Goal: Task Accomplishment & Management: Manage account settings

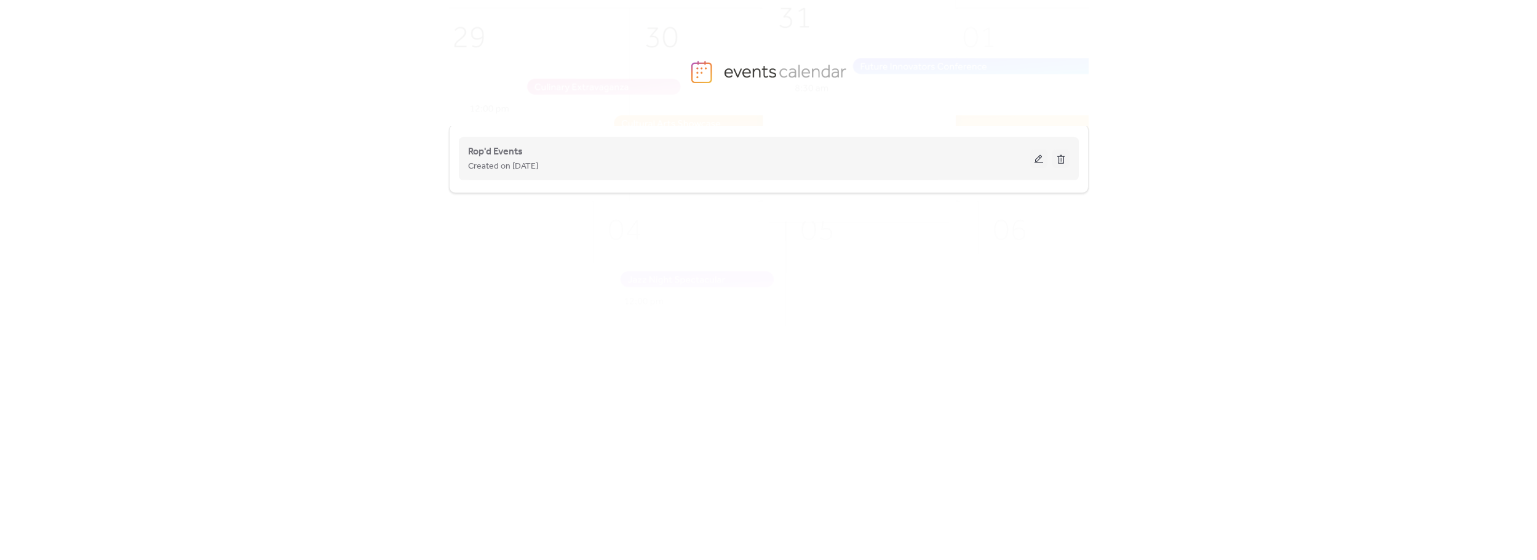
click at [712, 181] on div "Rop'd Events Created on [DATE]" at bounding box center [769, 158] width 602 height 49
click at [1035, 158] on button at bounding box center [1038, 158] width 17 height 18
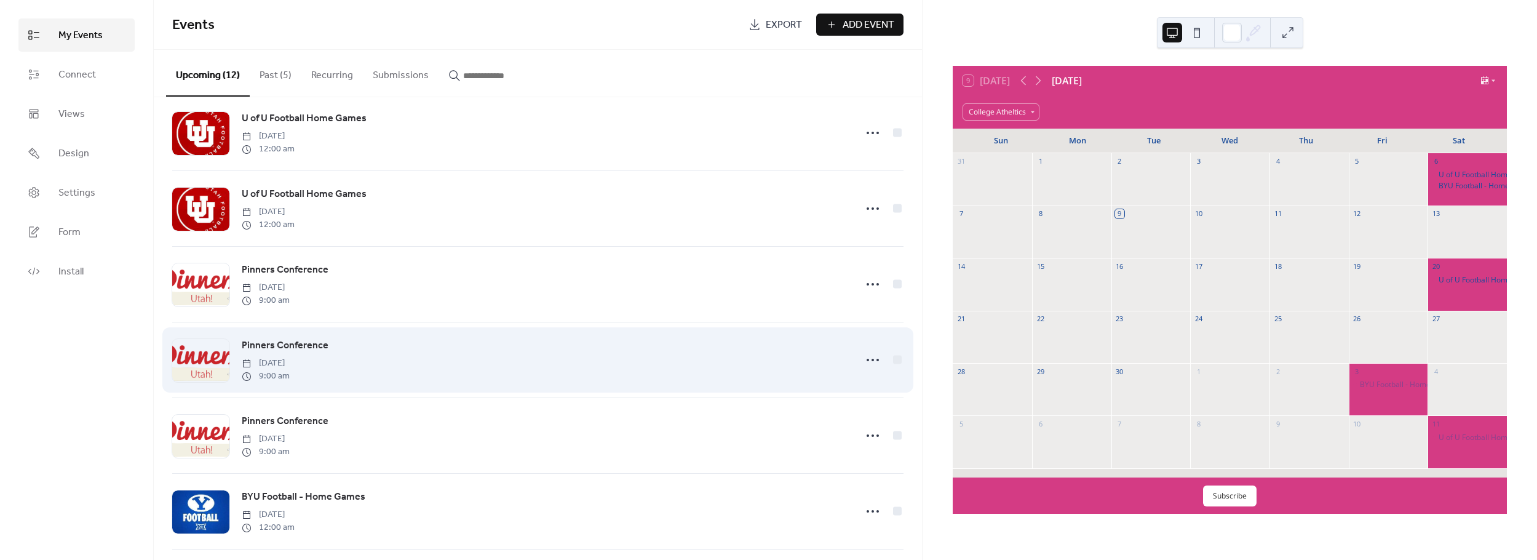
scroll to position [424, 0]
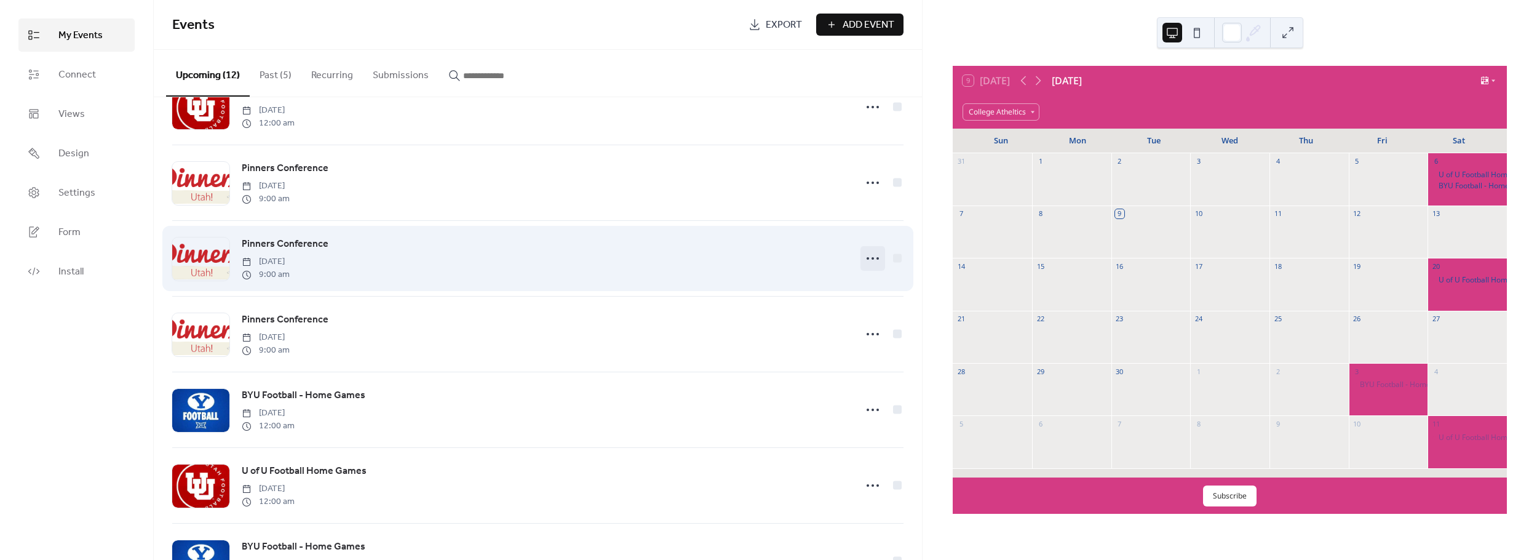
click at [866, 259] on icon at bounding box center [873, 259] width 20 height 20
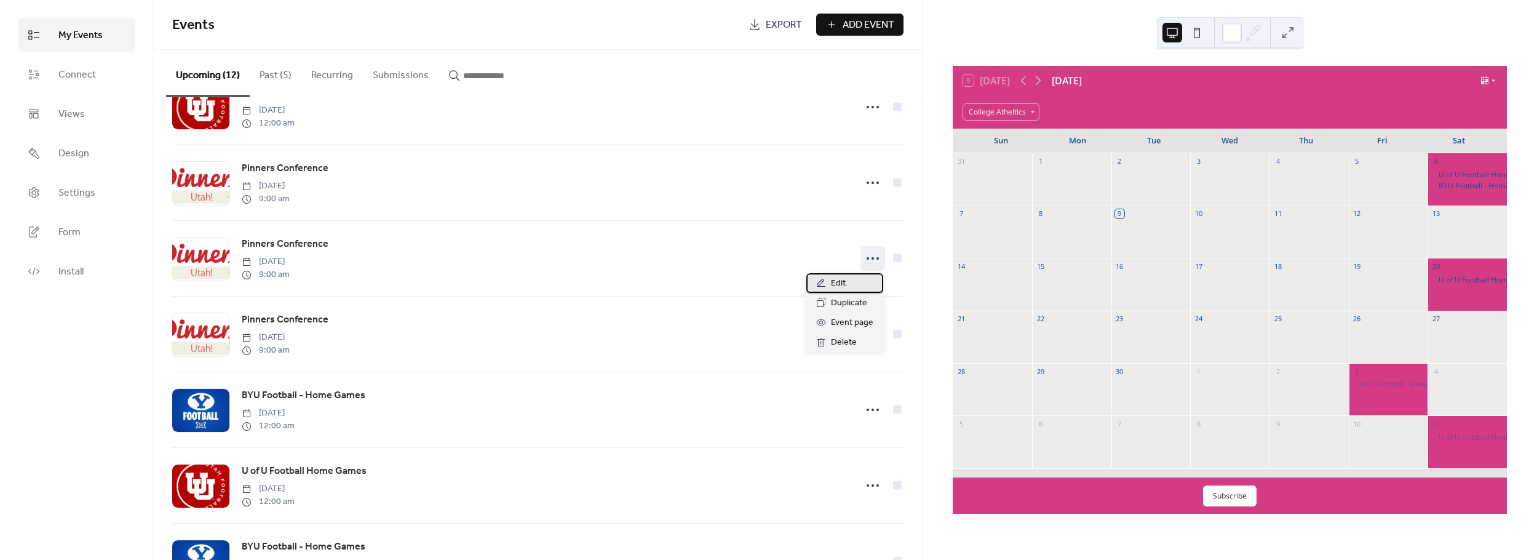
click at [861, 285] on div "Edit" at bounding box center [844, 283] width 77 height 20
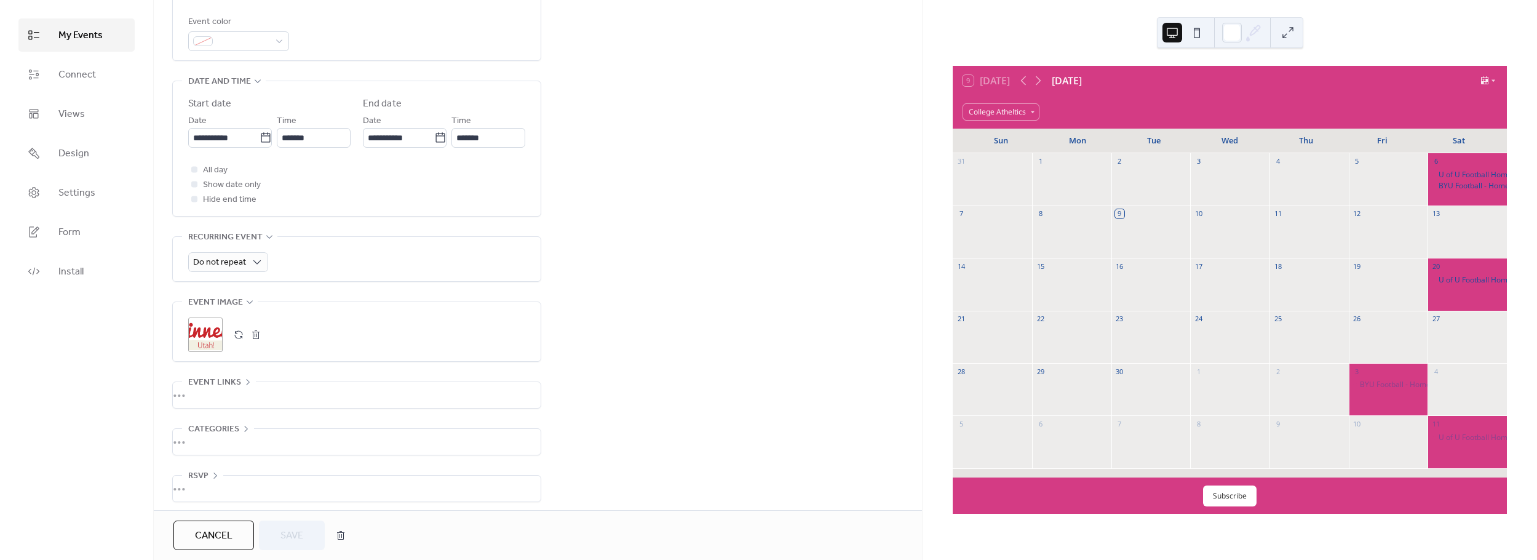
scroll to position [351, 0]
click at [1040, 82] on icon at bounding box center [1038, 80] width 15 height 15
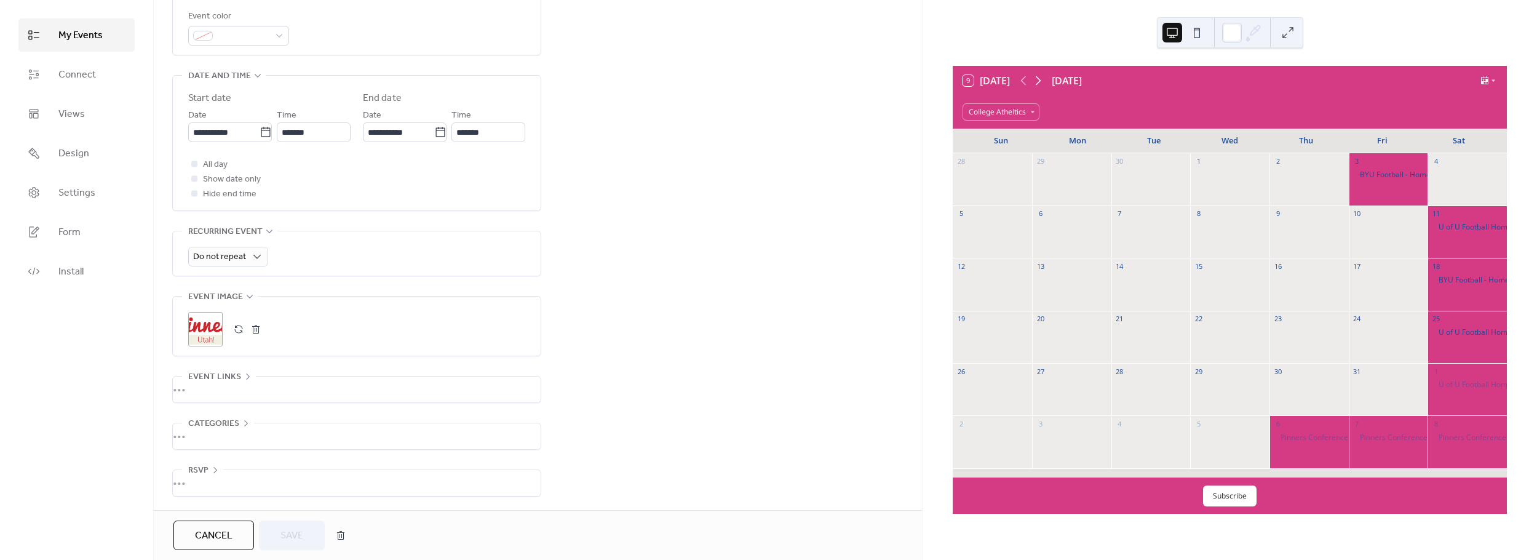
click at [1040, 82] on icon at bounding box center [1039, 80] width 6 height 9
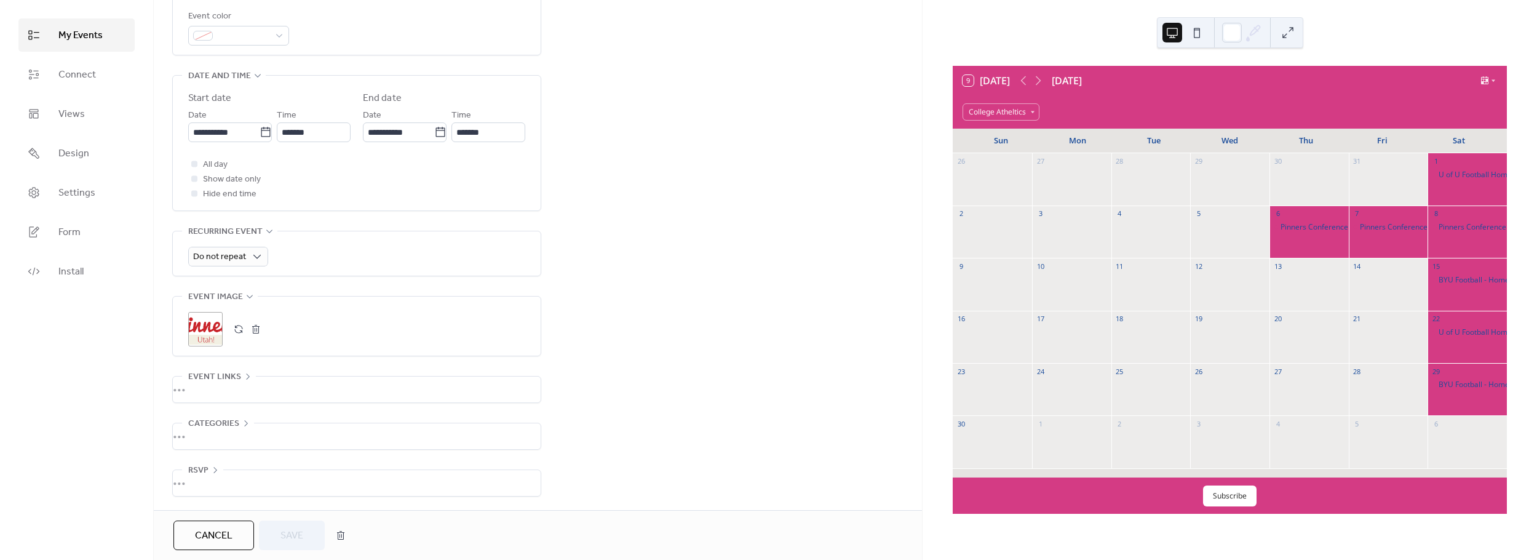
click at [203, 429] on div "•••" at bounding box center [357, 436] width 368 height 26
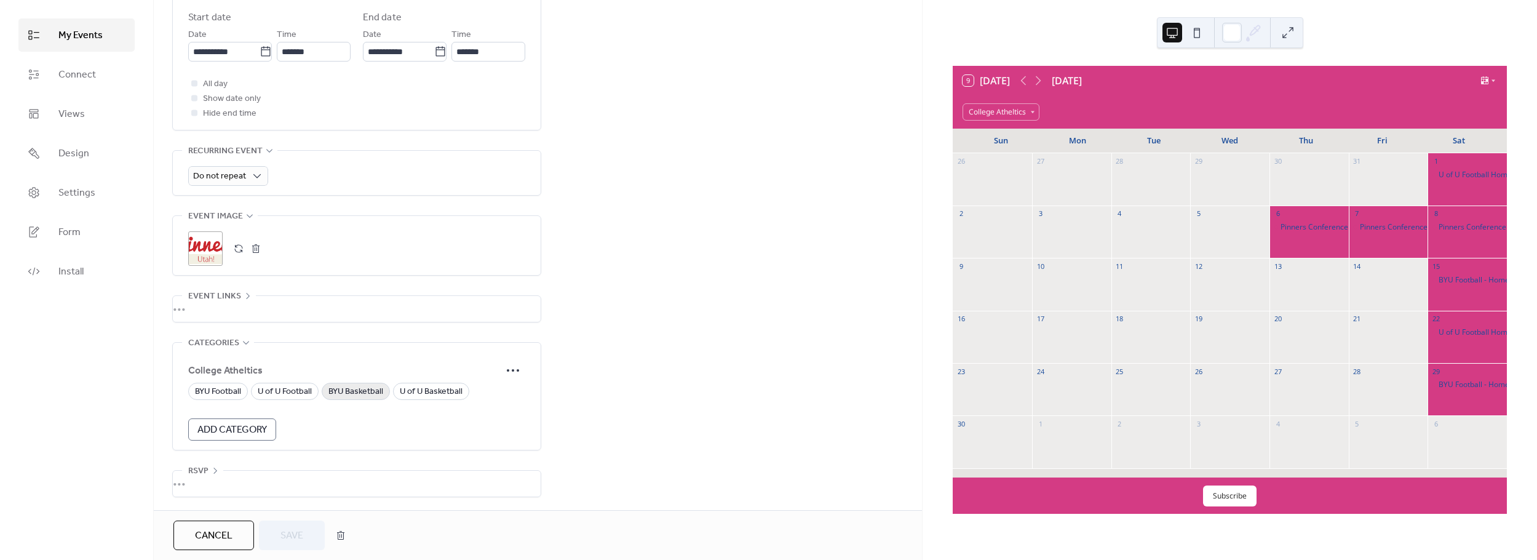
click at [354, 392] on span "BYU Basketball" at bounding box center [355, 391] width 55 height 15
click at [517, 371] on icon at bounding box center [513, 370] width 20 height 20
click at [512, 392] on div "Edit" at bounding box center [496, 394] width 60 height 20
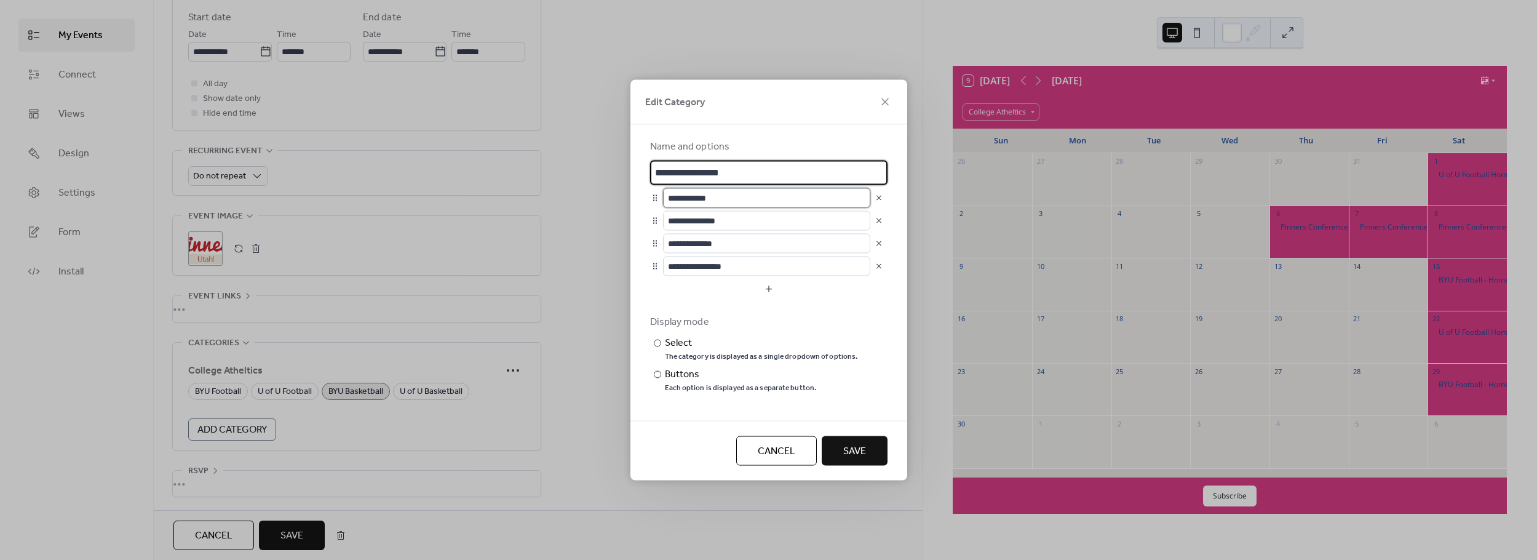
click at [704, 196] on input "**********" at bounding box center [766, 198] width 207 height 20
type input "**********"
click at [711, 222] on input "**********" at bounding box center [766, 221] width 207 height 20
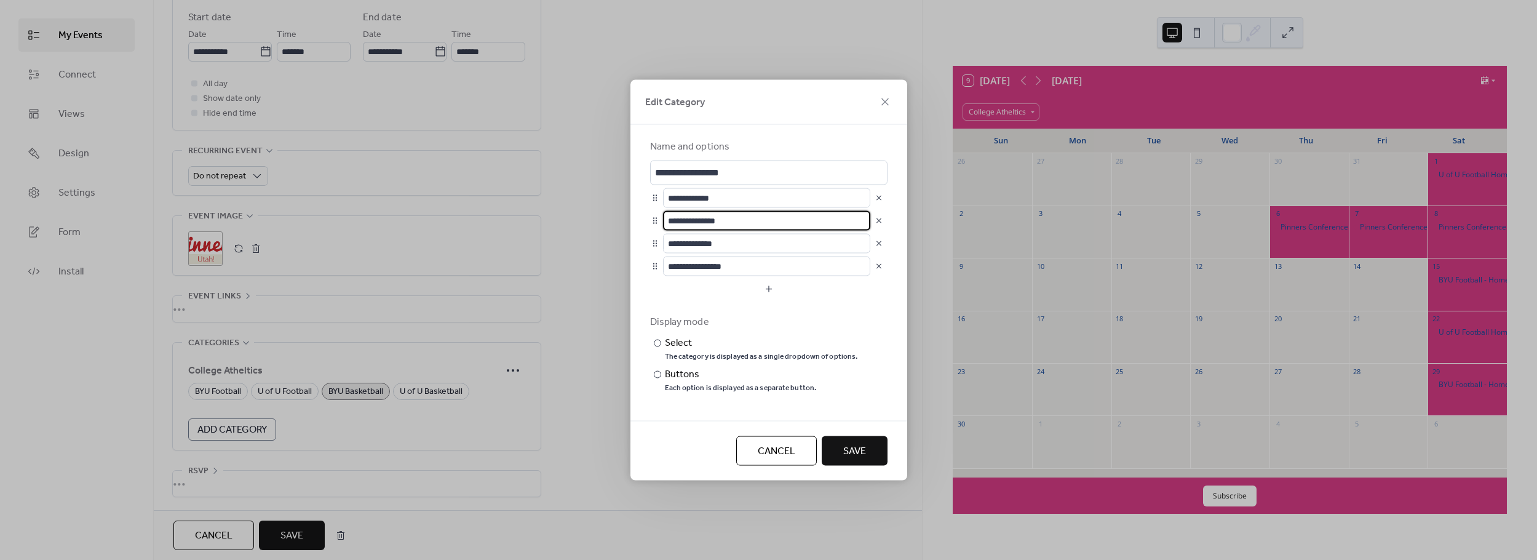
click at [711, 222] on input "**********" at bounding box center [766, 221] width 207 height 20
type input "**********"
click at [877, 245] on button "button" at bounding box center [878, 243] width 17 height 17
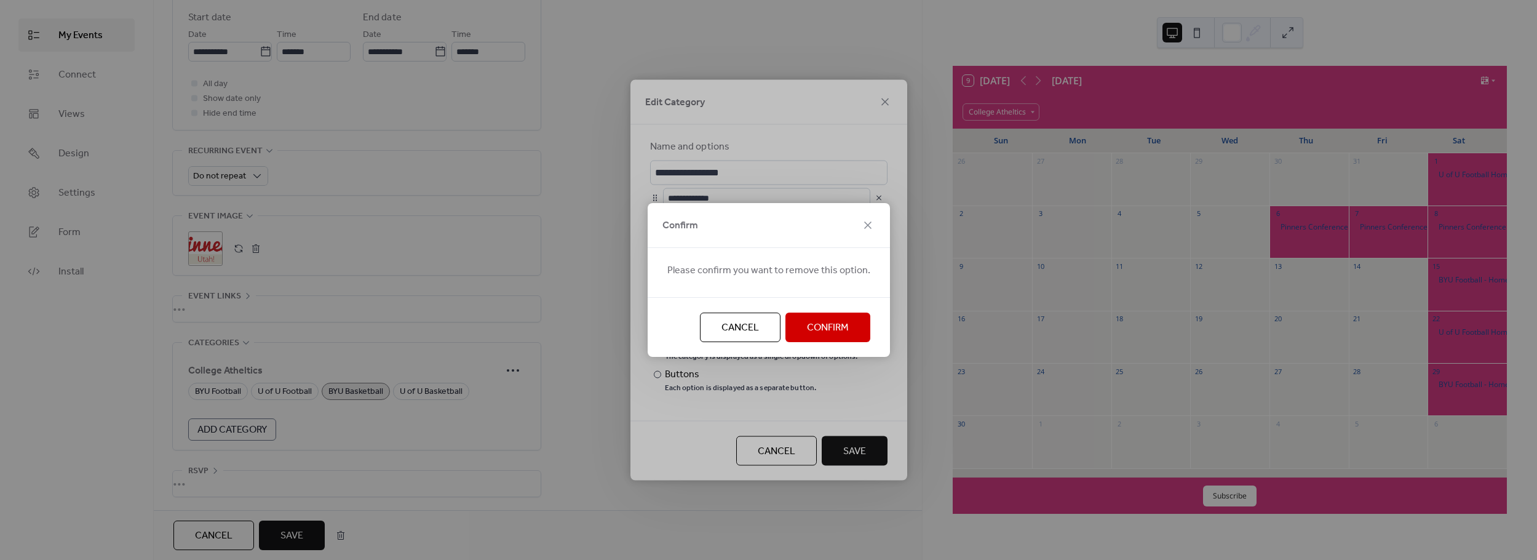
click at [838, 324] on span "Confirm" at bounding box center [828, 327] width 42 height 15
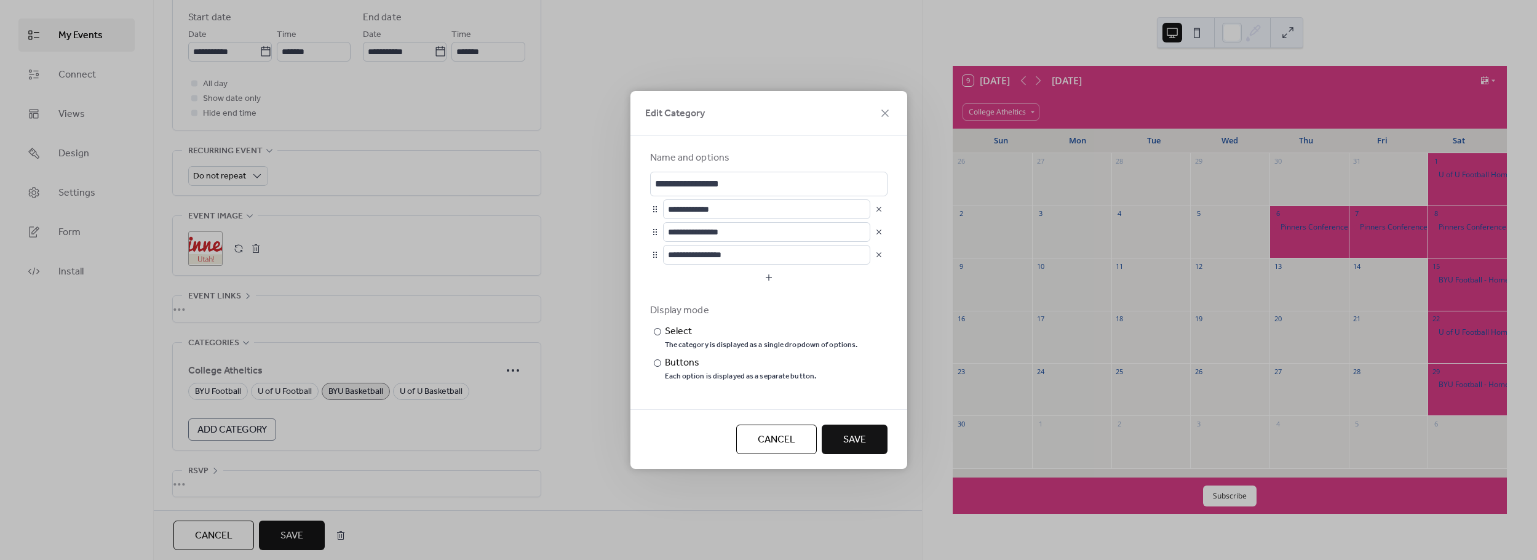
click at [880, 256] on button "button" at bounding box center [878, 254] width 17 height 17
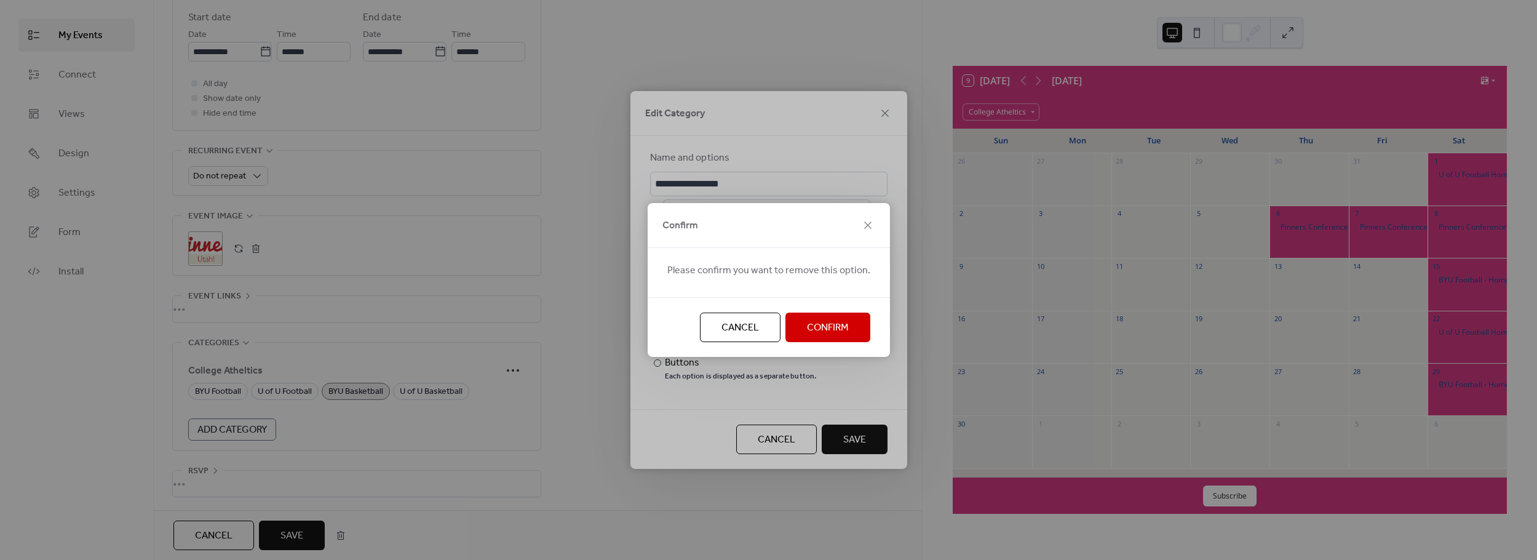
click at [839, 326] on span "Confirm" at bounding box center [828, 327] width 42 height 15
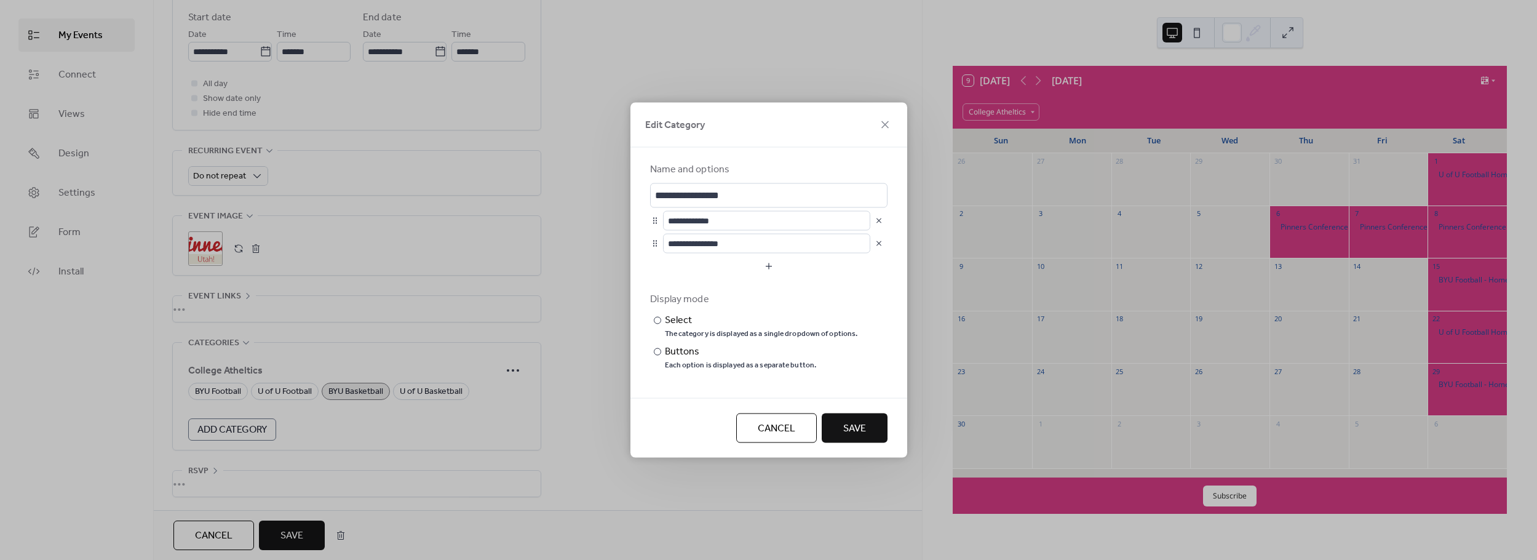
click at [845, 427] on span "Save" at bounding box center [854, 428] width 23 height 15
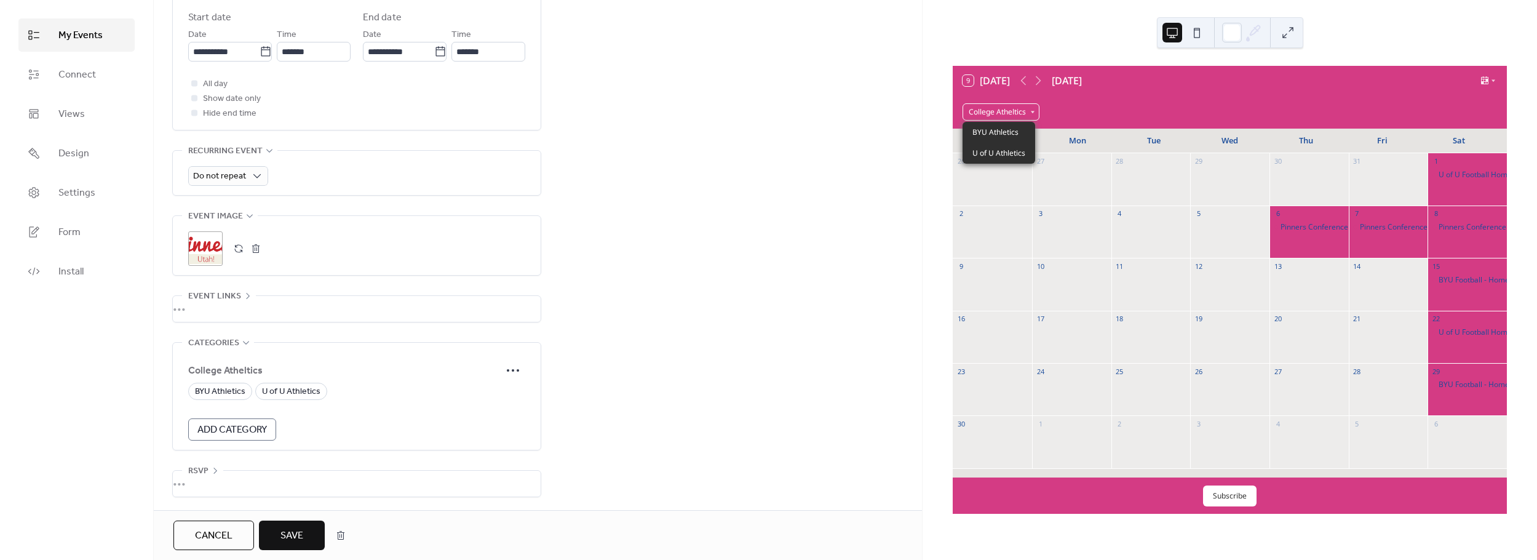
click at [1030, 112] on div "College Atheltics" at bounding box center [1001, 111] width 77 height 17
click at [59, 39] on span "My Events" at bounding box center [80, 35] width 44 height 15
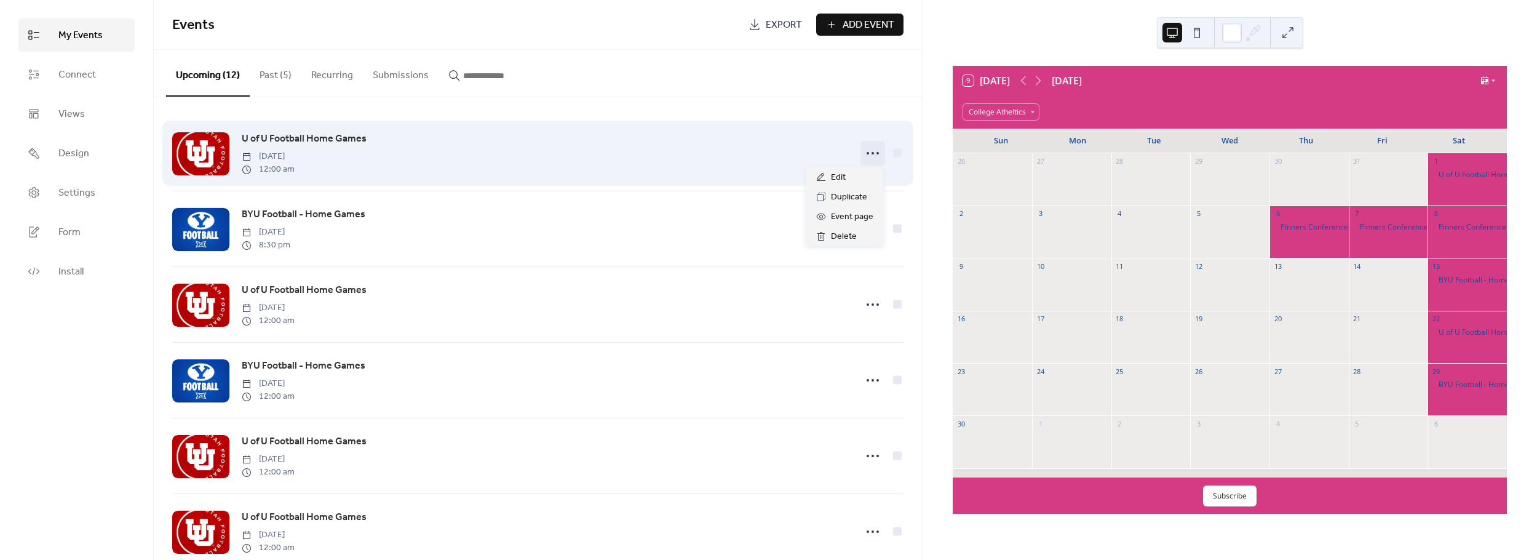
click at [872, 152] on circle at bounding box center [873, 153] width 2 height 2
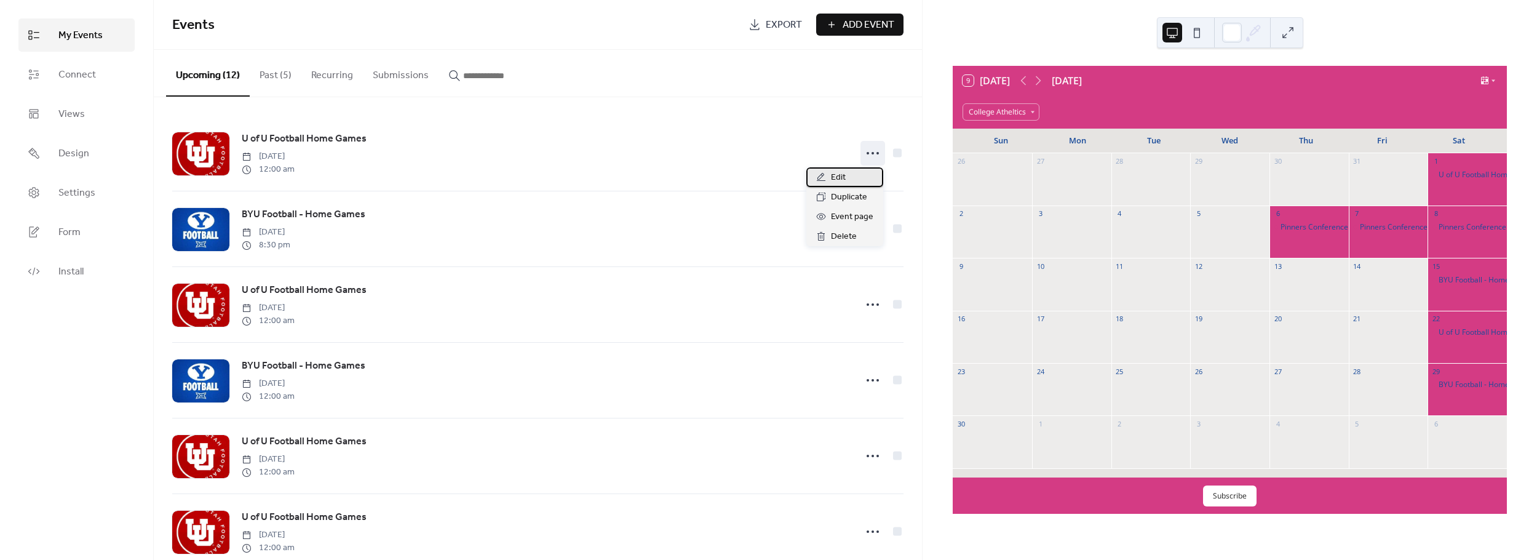
click at [840, 179] on span "Edit" at bounding box center [838, 177] width 15 height 15
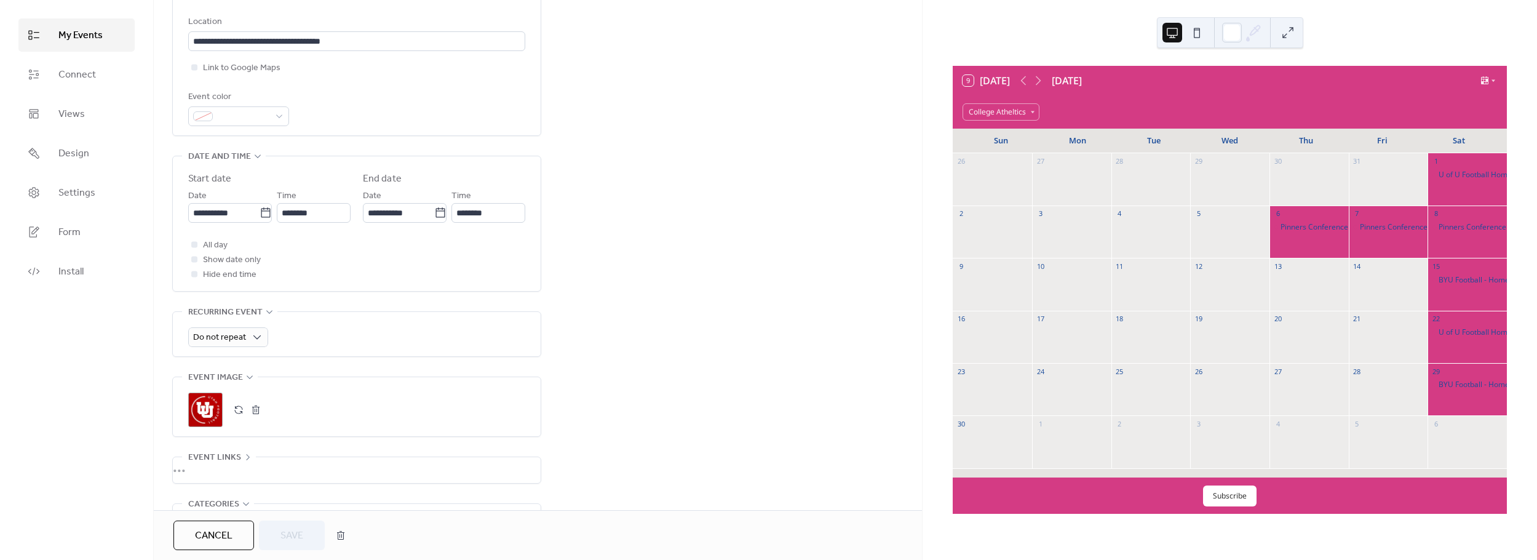
scroll to position [432, 0]
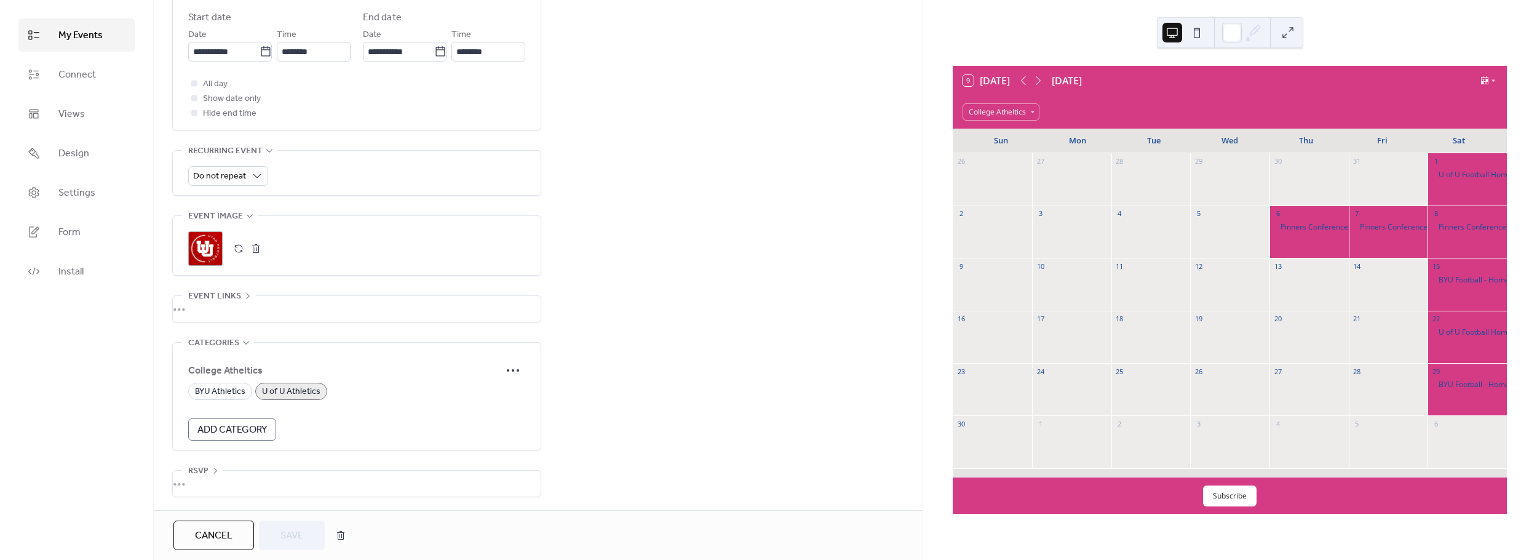
click at [293, 391] on span "U of U Athletics" at bounding box center [291, 391] width 58 height 15
click at [287, 386] on span "U of U Athletics" at bounding box center [291, 391] width 58 height 15
click at [300, 536] on span "Save" at bounding box center [292, 535] width 23 height 15
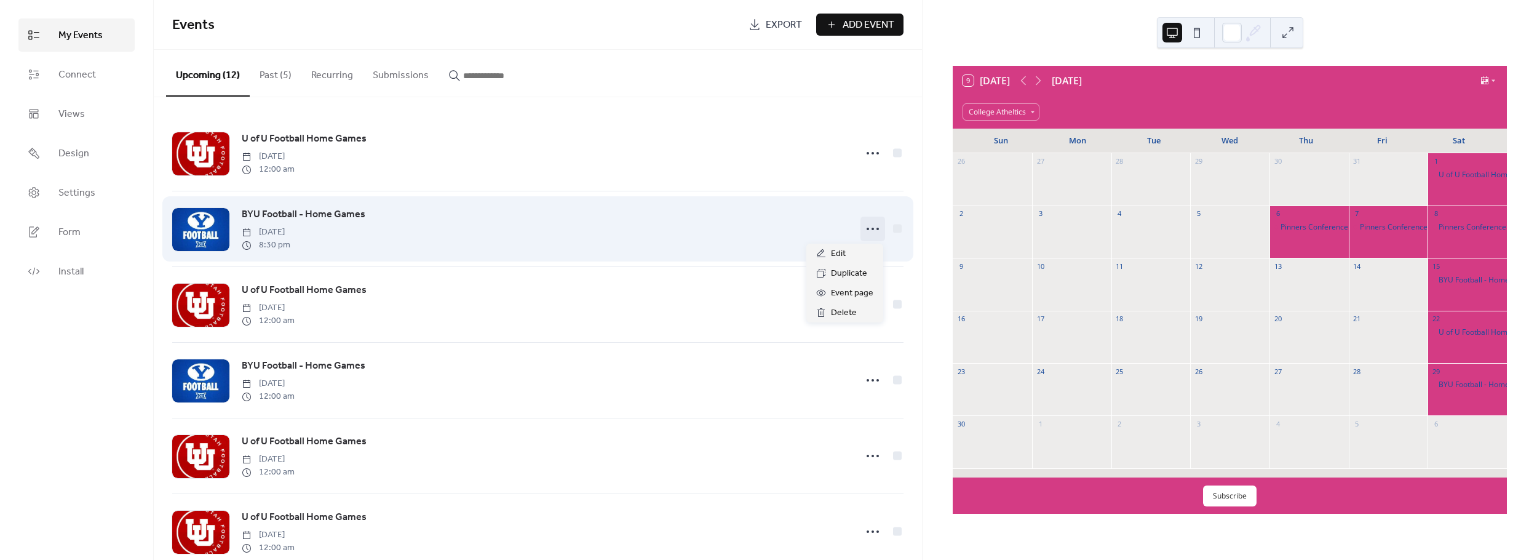
click at [867, 230] on icon at bounding box center [873, 229] width 20 height 20
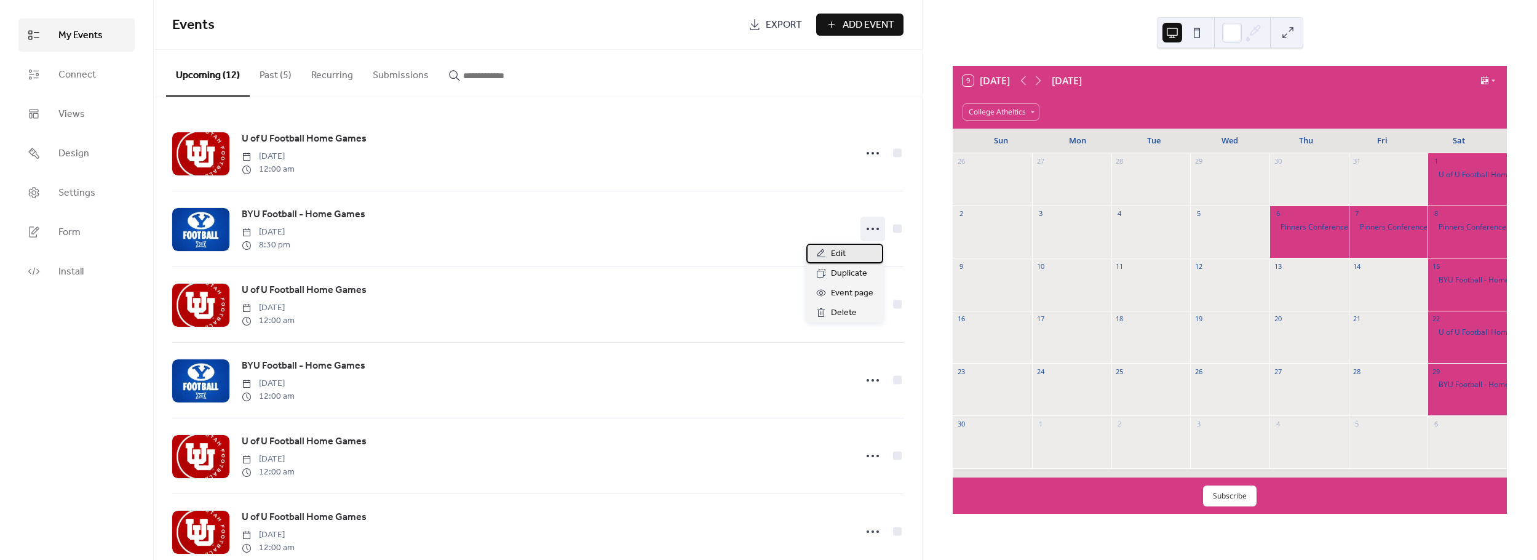
click at [854, 257] on div "Edit" at bounding box center [844, 254] width 77 height 20
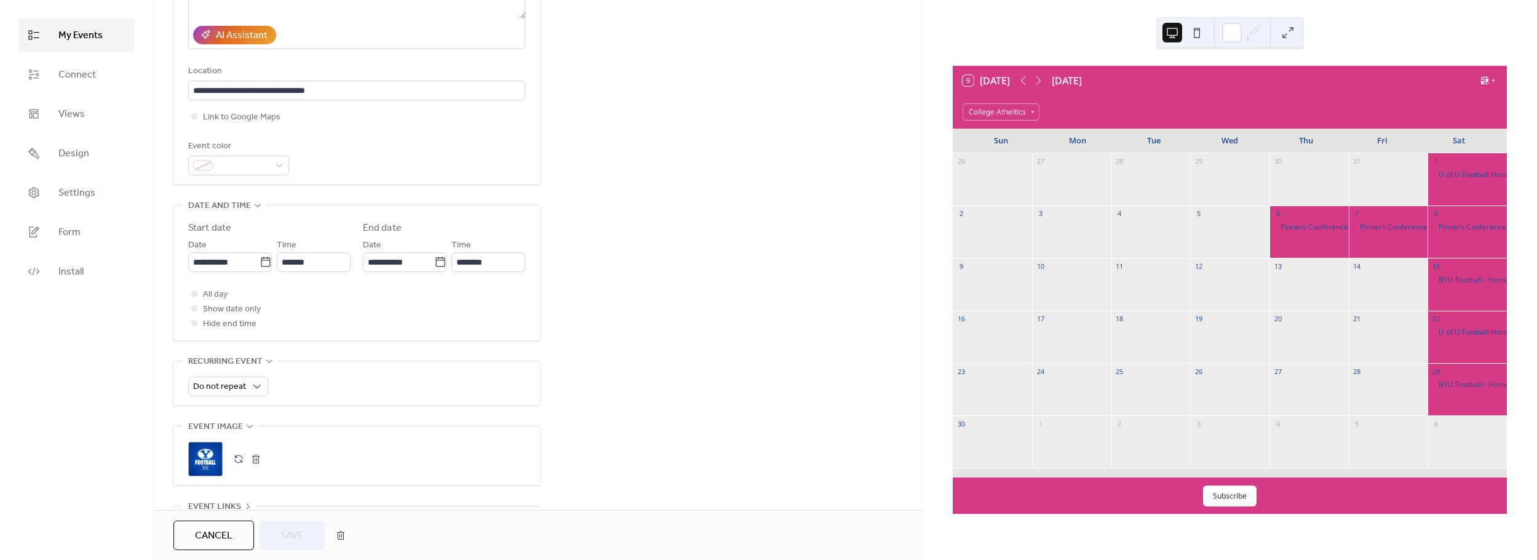
scroll to position [423, 0]
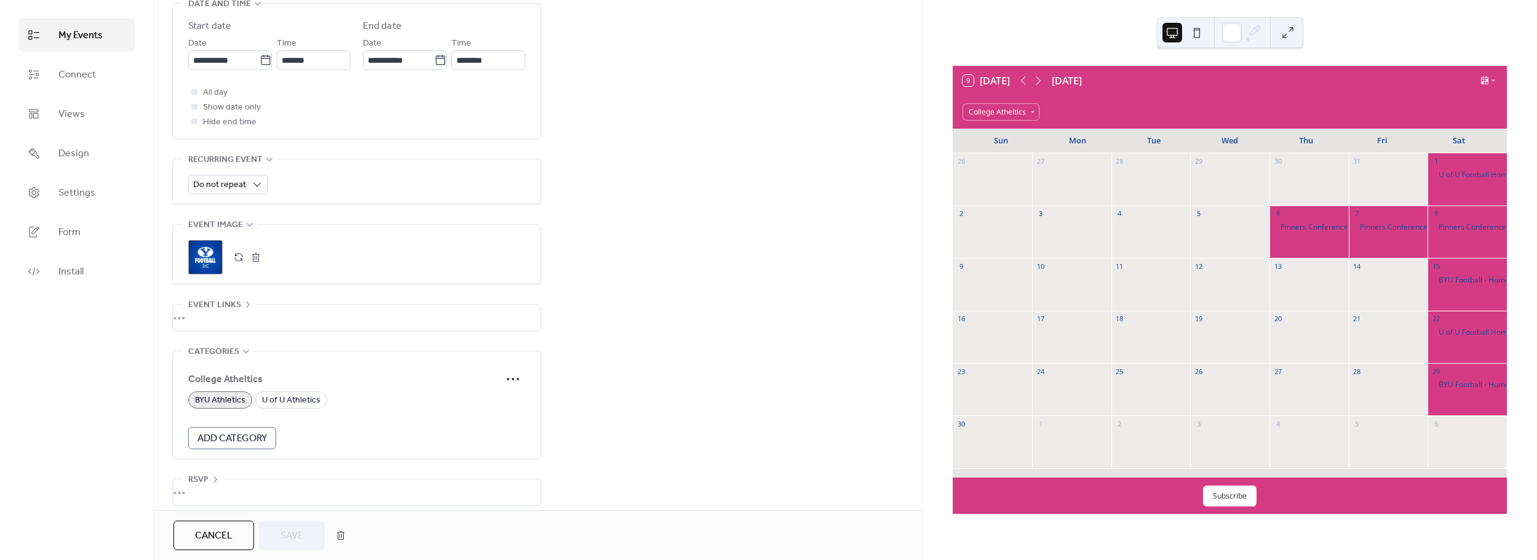
click at [224, 537] on span "Cancel" at bounding box center [214, 535] width 38 height 15
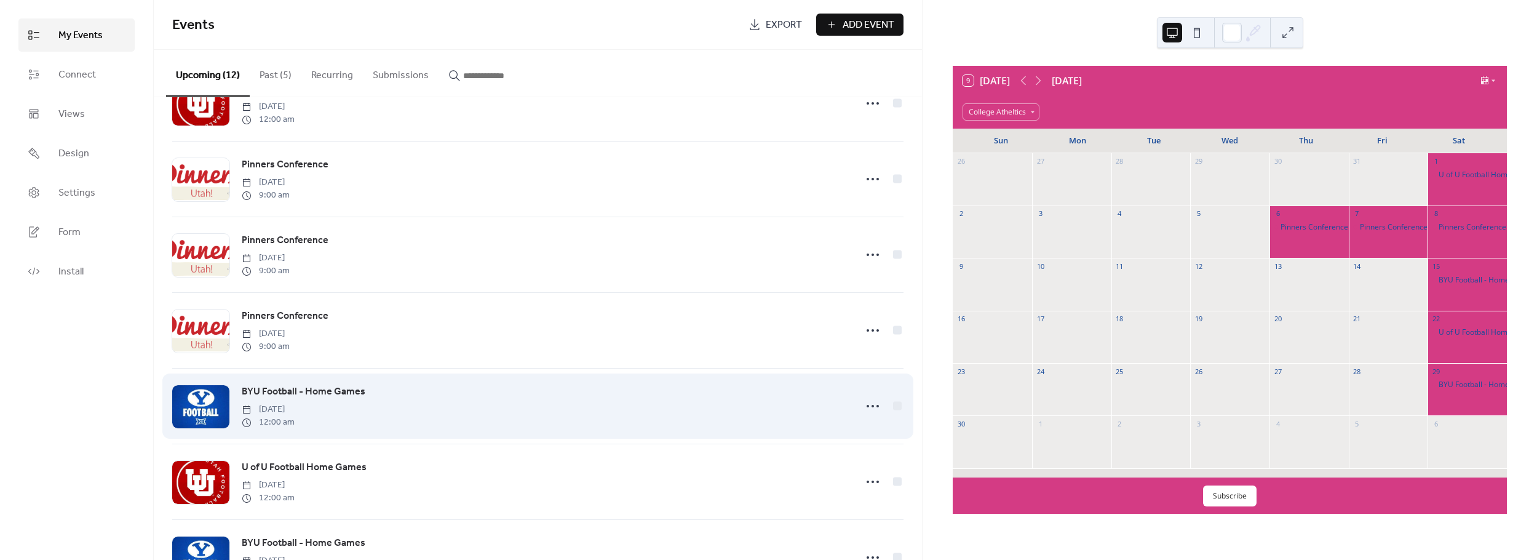
scroll to position [479, 0]
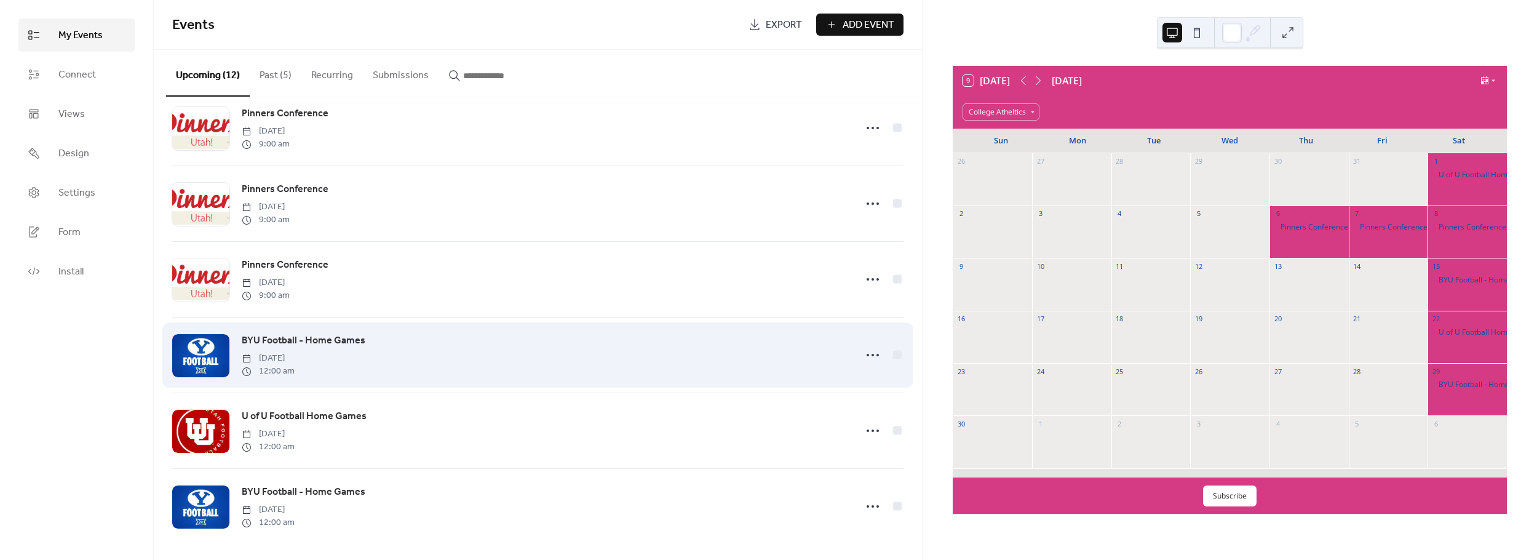
click at [637, 363] on div "BYU Football - Home Games [DATE] 12:00 am" at bounding box center [545, 355] width 607 height 44
click at [871, 355] on icon at bounding box center [873, 355] width 20 height 20
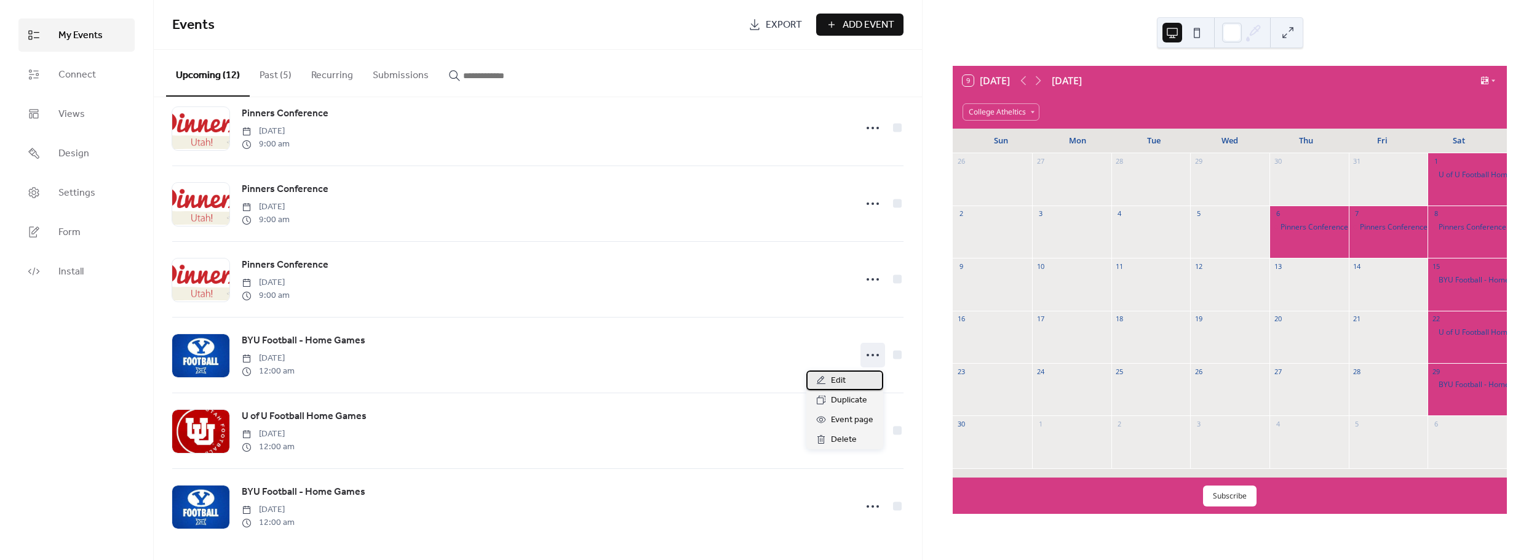
click at [849, 383] on div "Edit" at bounding box center [844, 380] width 77 height 20
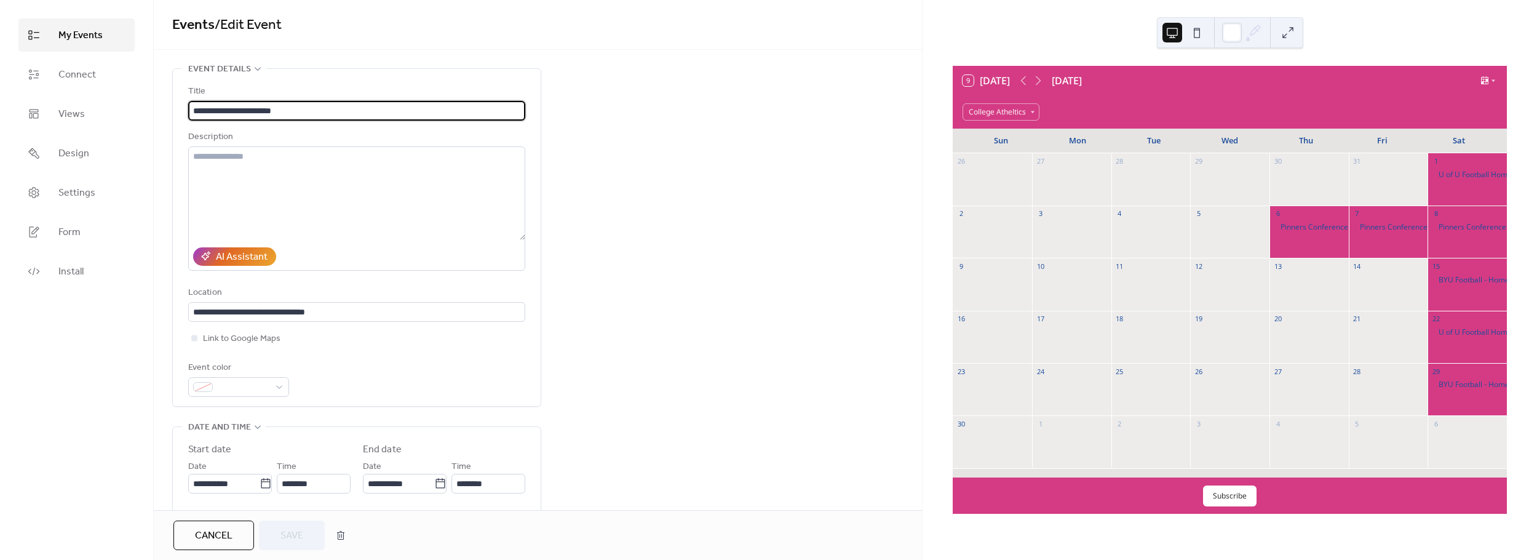
scroll to position [387, 0]
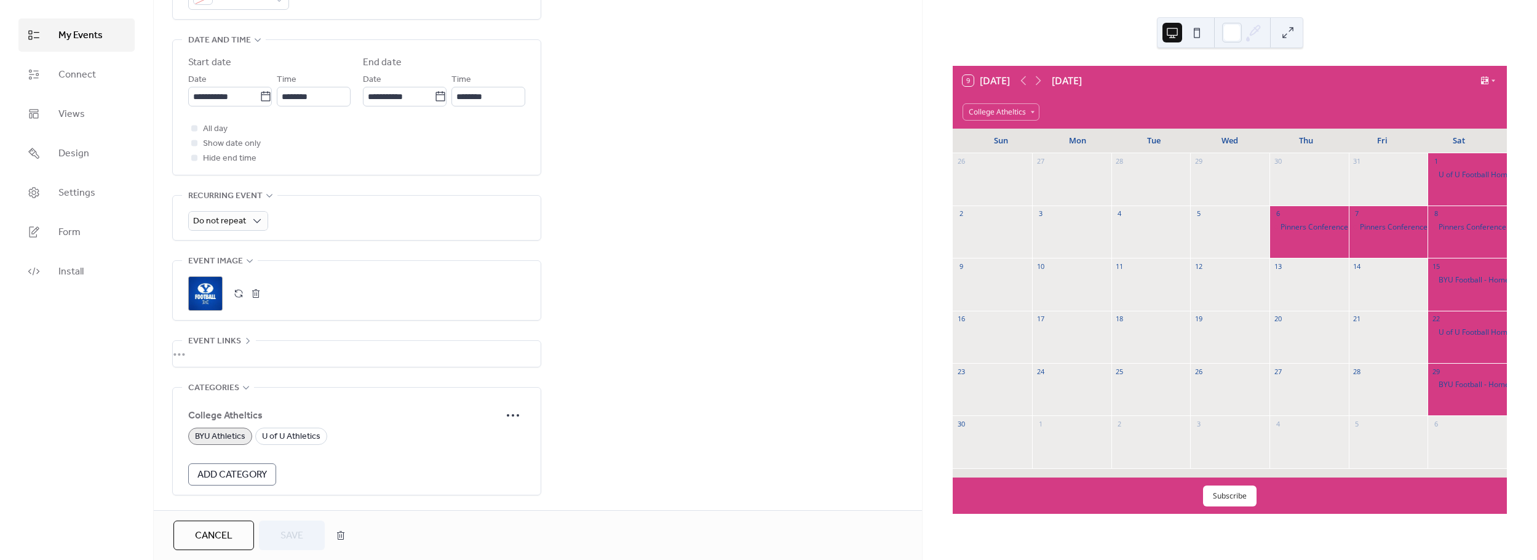
click at [241, 541] on button "Cancel" at bounding box center [213, 535] width 81 height 30
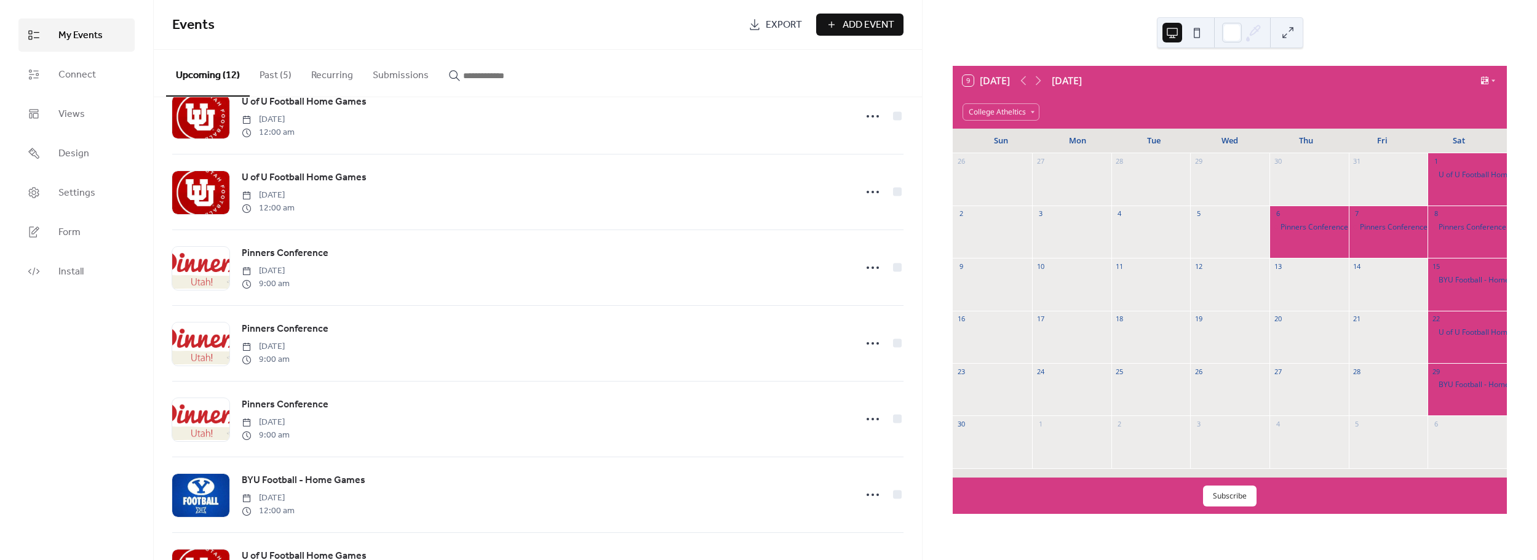
scroll to position [482, 0]
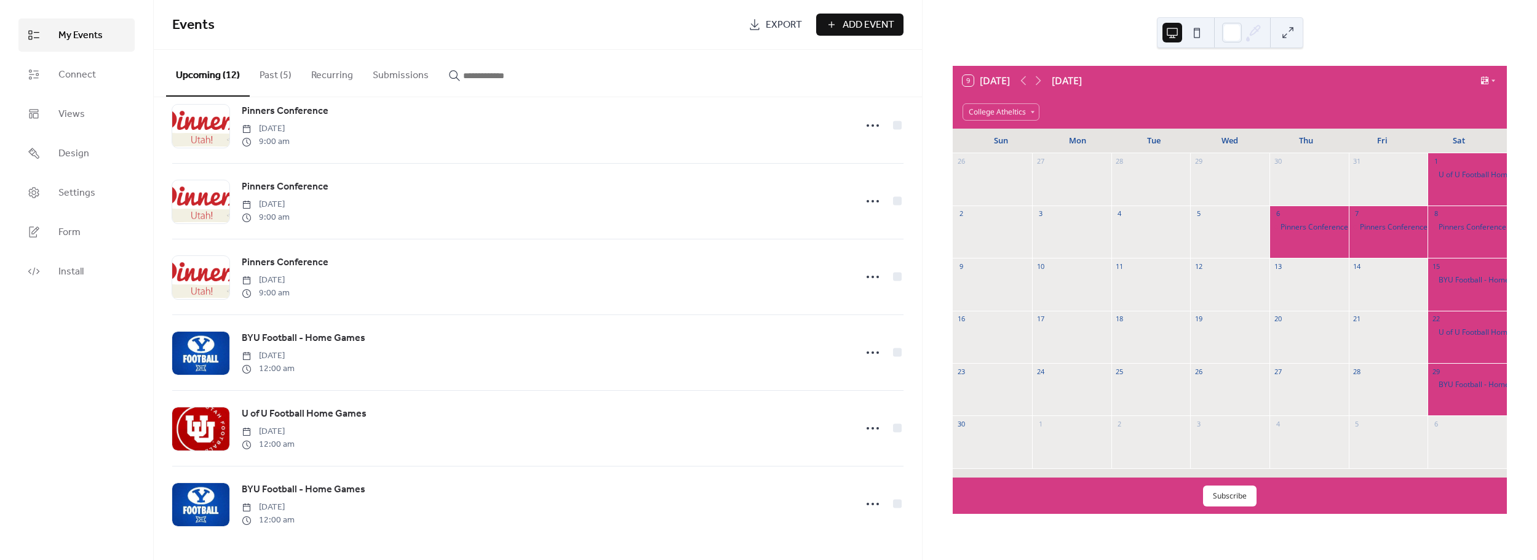
click at [283, 81] on button "Past (5)" at bounding box center [276, 73] width 52 height 46
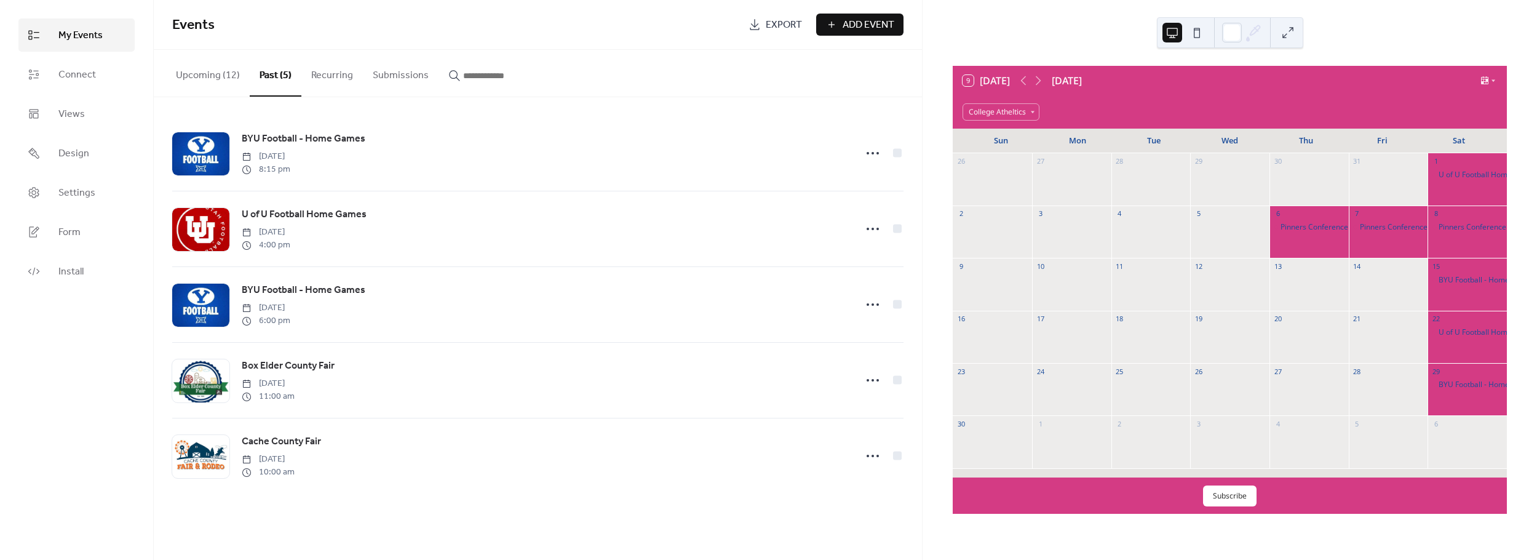
click at [213, 79] on button "Upcoming (12)" at bounding box center [208, 73] width 84 height 46
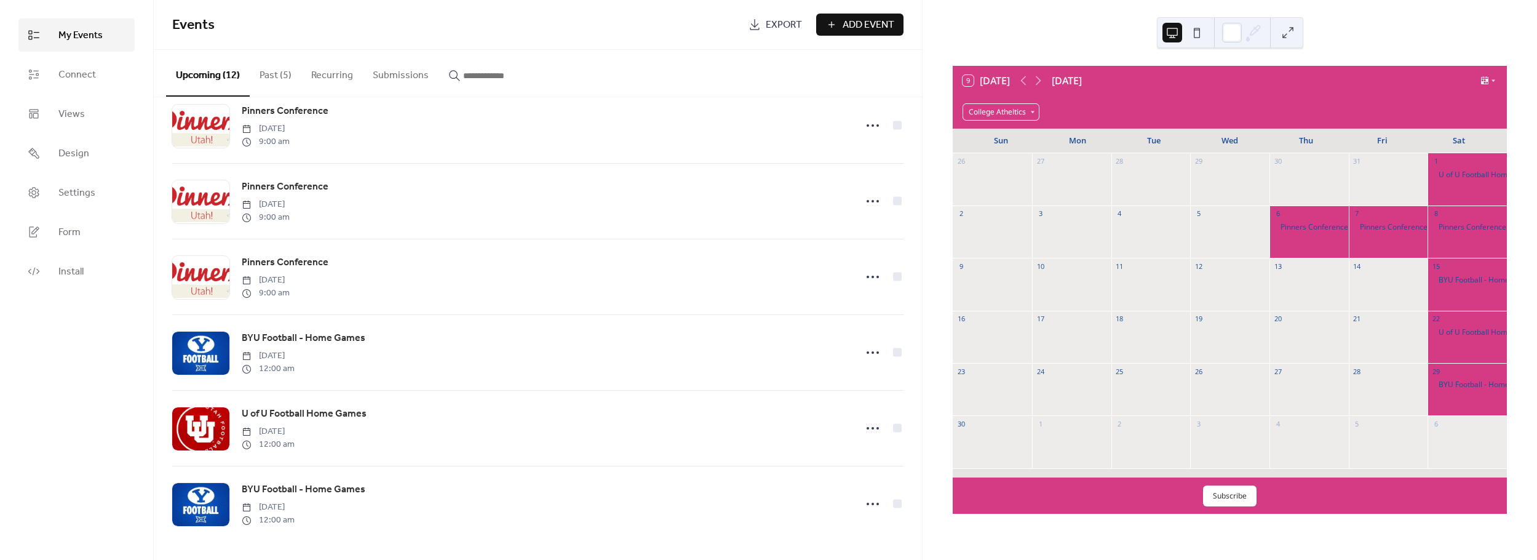
click at [1031, 112] on div "College Atheltics" at bounding box center [1001, 111] width 77 height 17
click at [1019, 131] on div "BYU Athletics" at bounding box center [999, 132] width 73 height 21
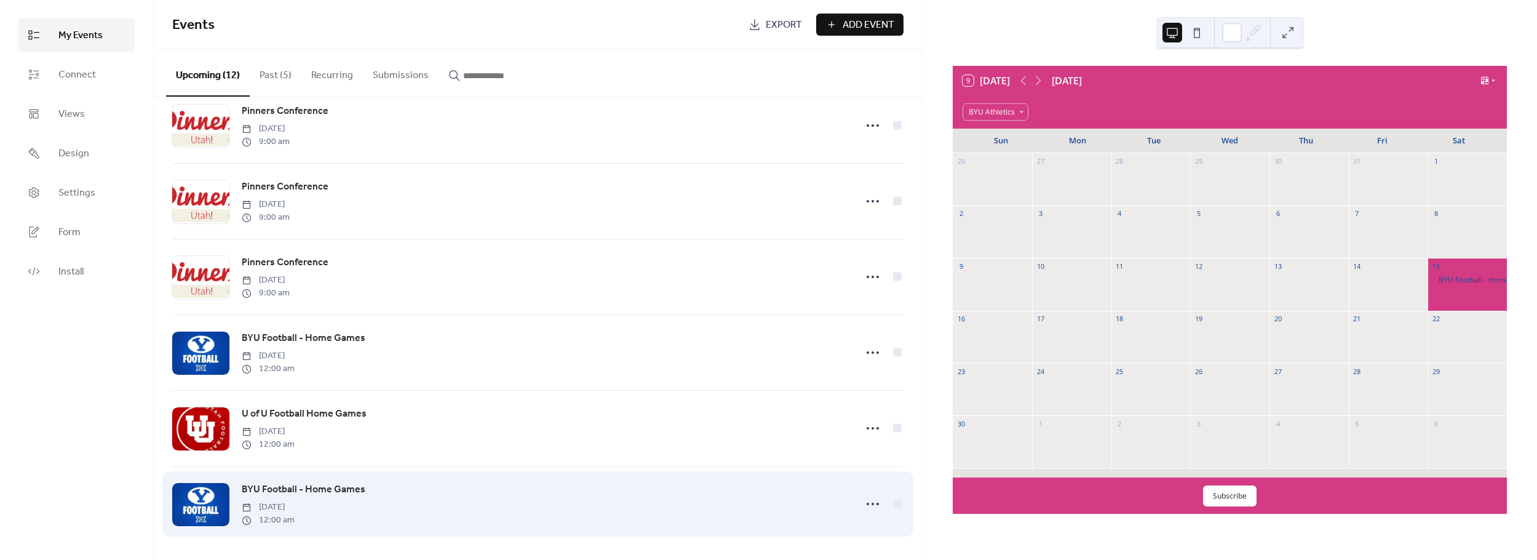
click at [436, 519] on div "BYU Football - Home Games [DATE] 12:00 am" at bounding box center [545, 504] width 607 height 44
click at [868, 503] on icon at bounding box center [873, 504] width 20 height 20
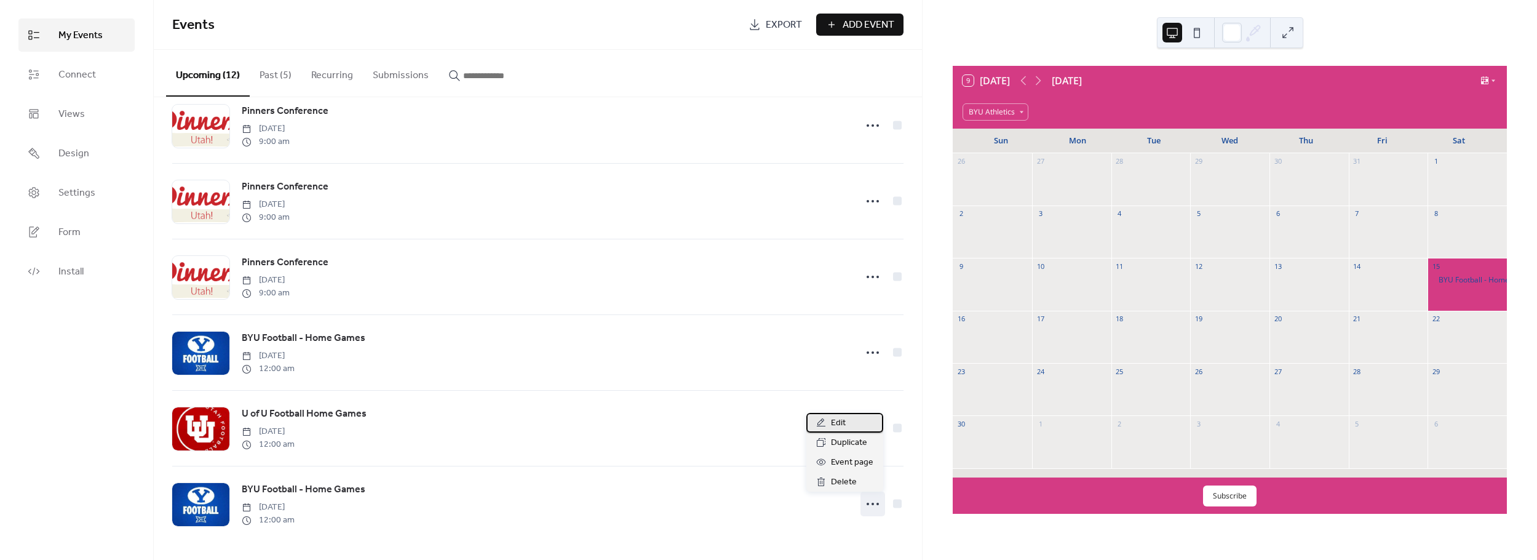
click at [849, 424] on div "Edit" at bounding box center [844, 423] width 77 height 20
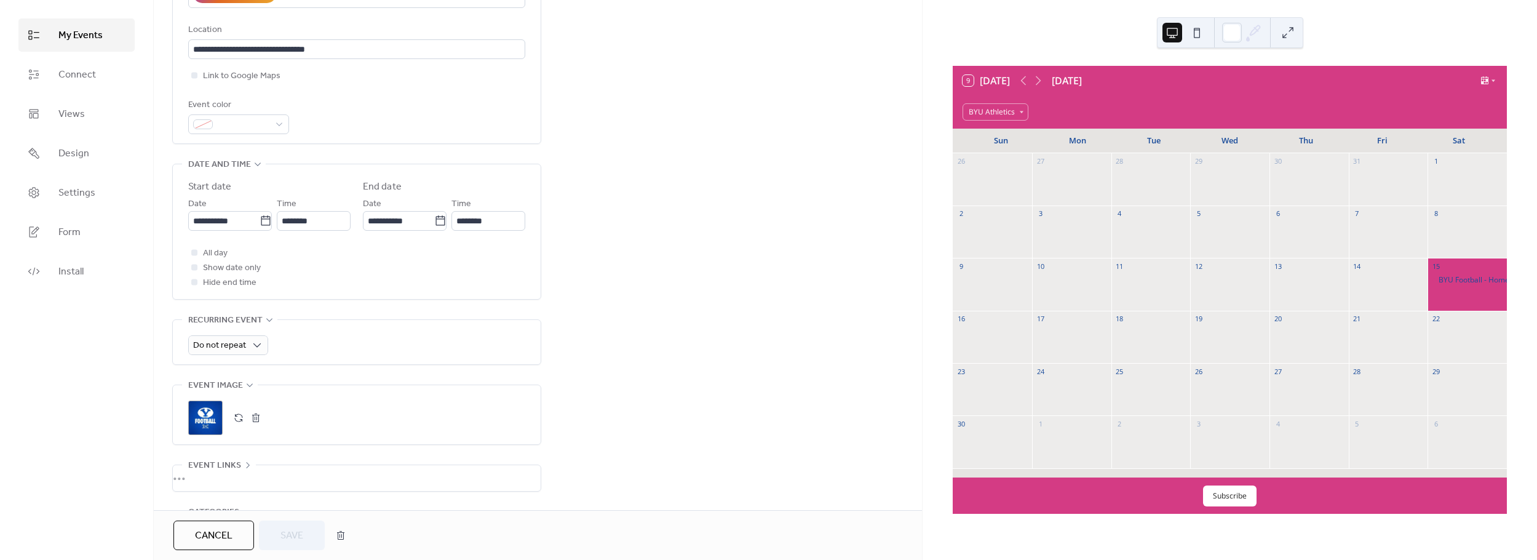
scroll to position [432, 0]
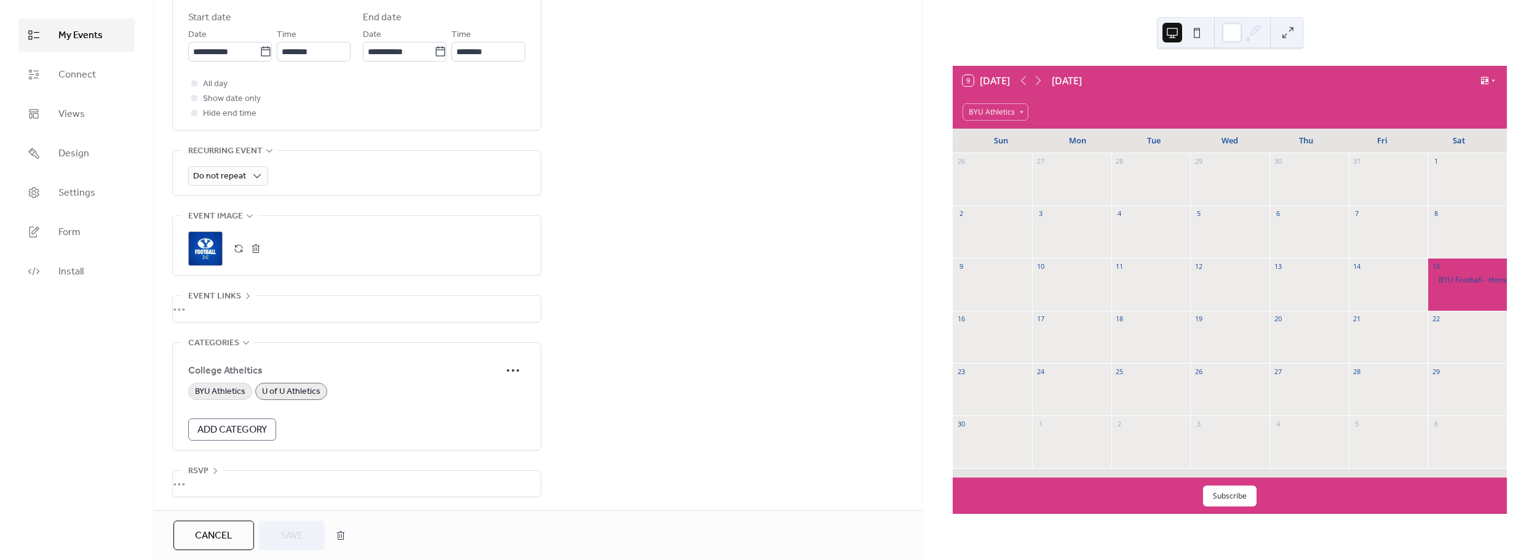
click at [228, 394] on span "BYU Athletics" at bounding box center [220, 391] width 50 height 15
click at [308, 394] on span "U of U Athletics" at bounding box center [291, 391] width 58 height 15
click at [298, 532] on span "Save" at bounding box center [292, 535] width 23 height 15
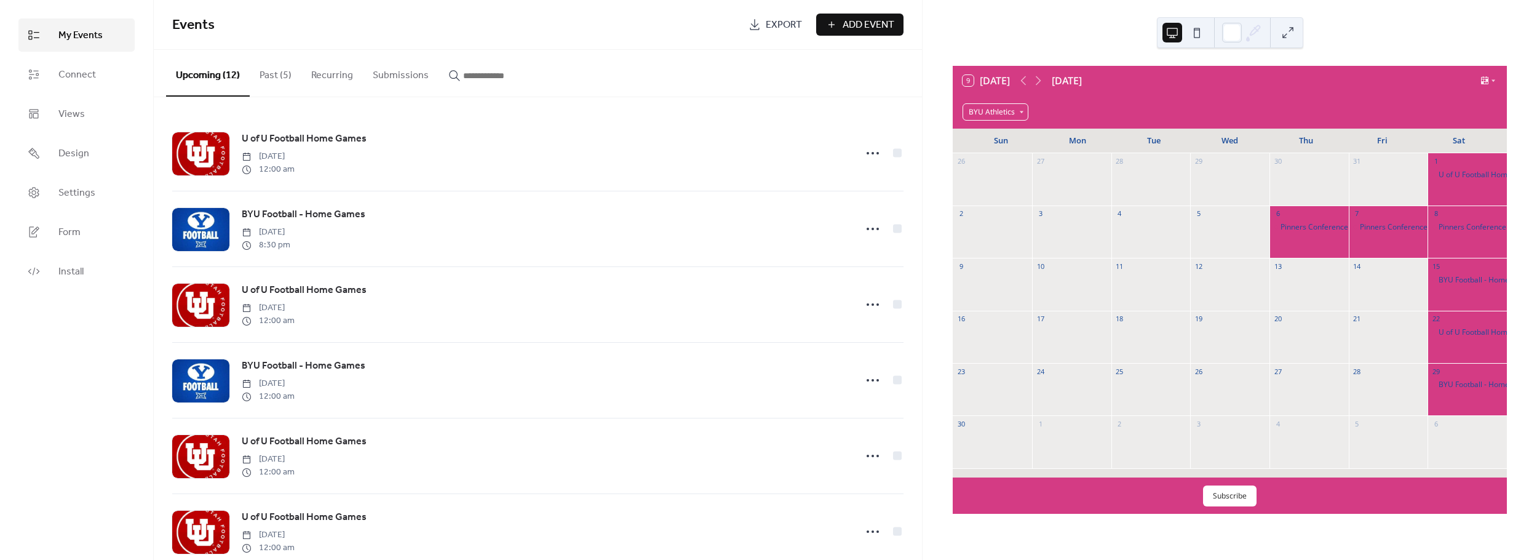
click at [1009, 120] on body "My Events Connect Views Design Settings Form Install My Events Events Export Ad…" at bounding box center [768, 280] width 1537 height 560
click at [1003, 153] on span "BYU Athletics" at bounding box center [996, 153] width 46 height 11
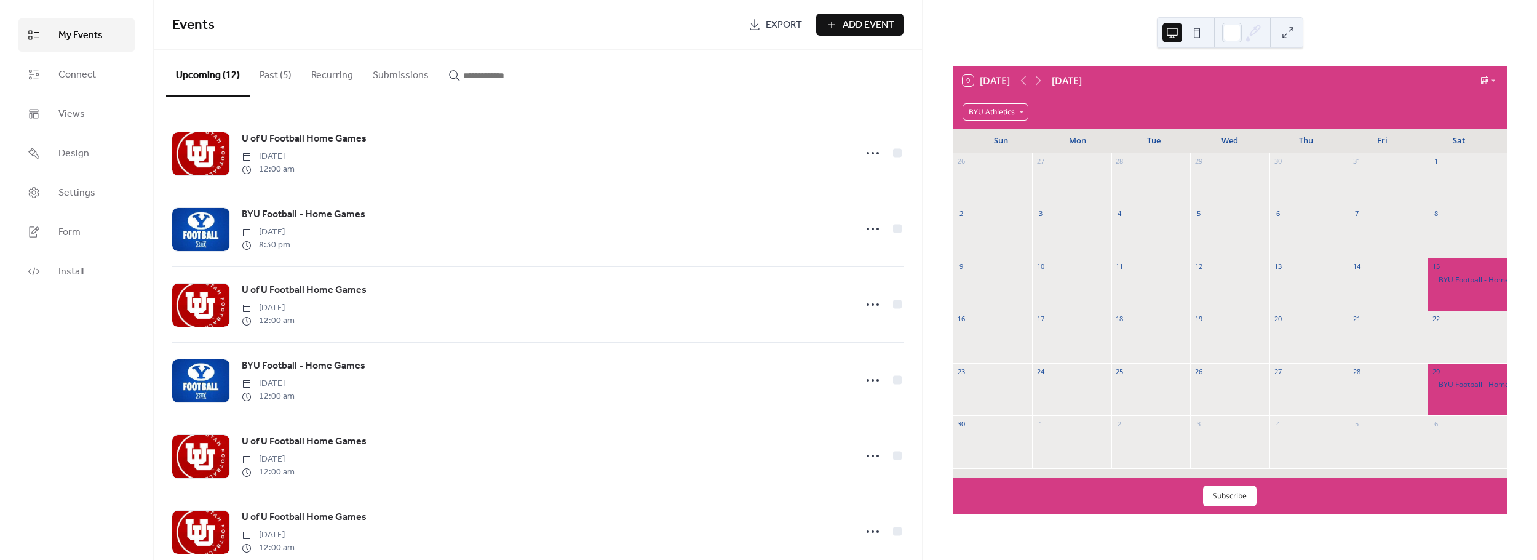
click at [1017, 113] on div "BYU Athletics" at bounding box center [996, 111] width 66 height 17
click at [1019, 177] on span "U of U Athletics" at bounding box center [999, 174] width 53 height 11
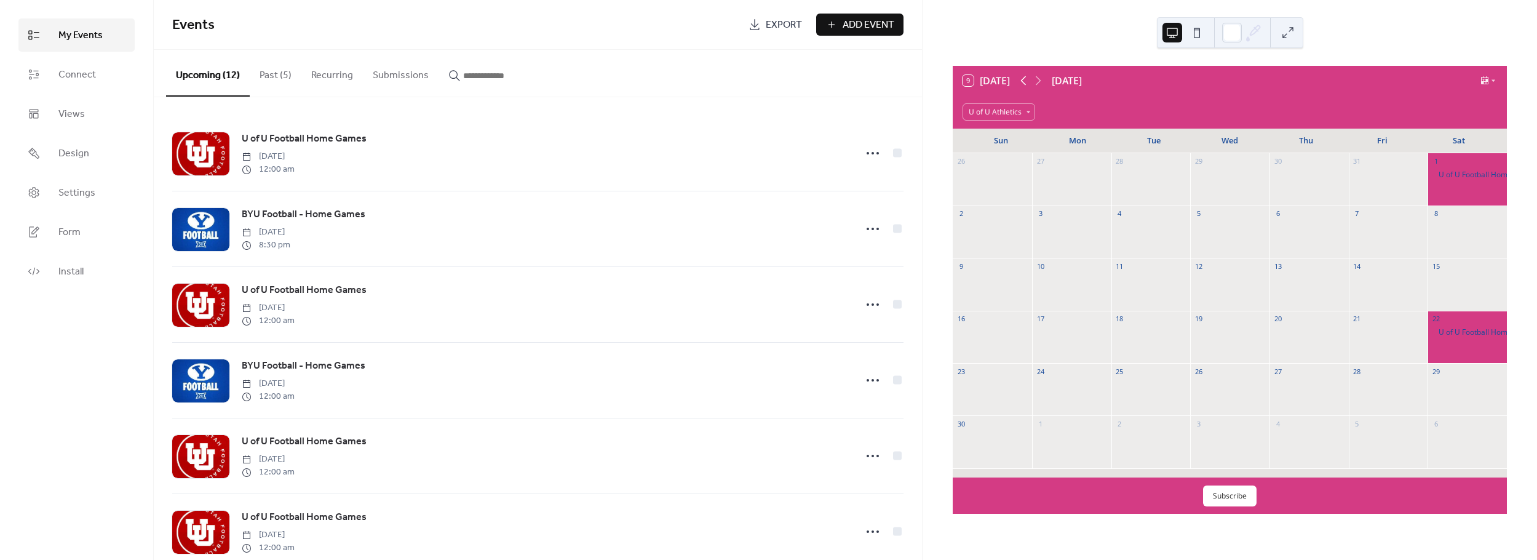
click at [1028, 81] on icon at bounding box center [1023, 80] width 15 height 15
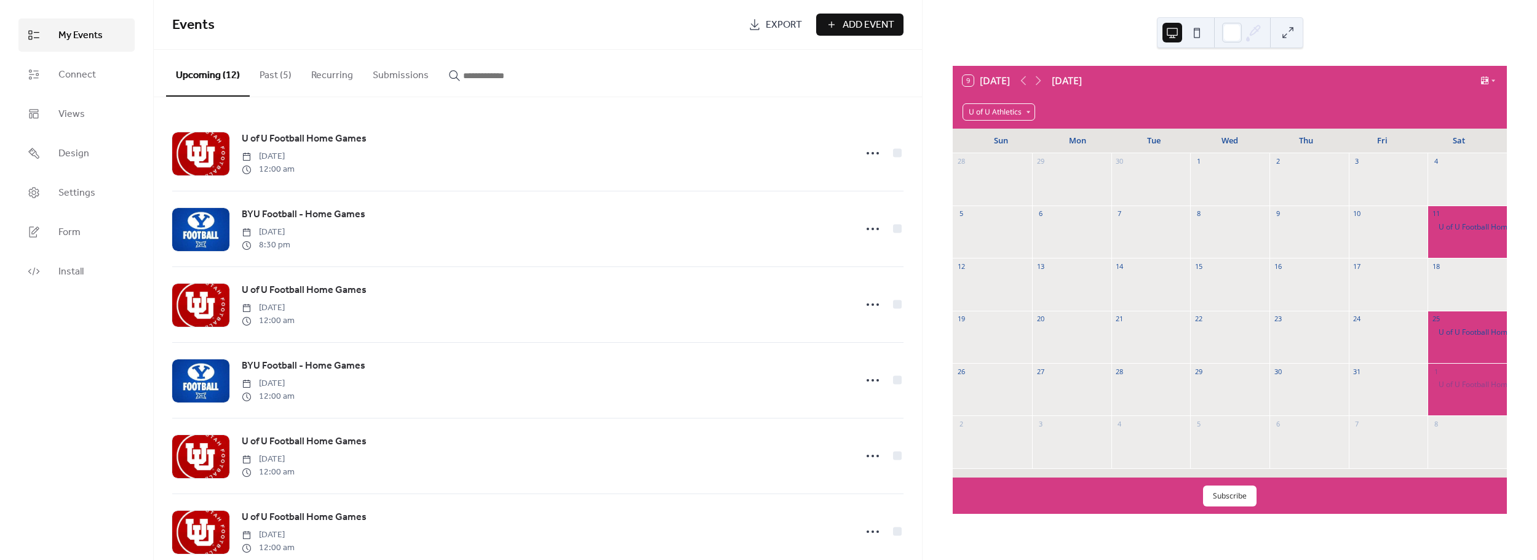
click at [1022, 109] on div "U of U Athletics" at bounding box center [999, 111] width 73 height 17
click at [1006, 154] on span "BYU Athletics" at bounding box center [996, 153] width 46 height 11
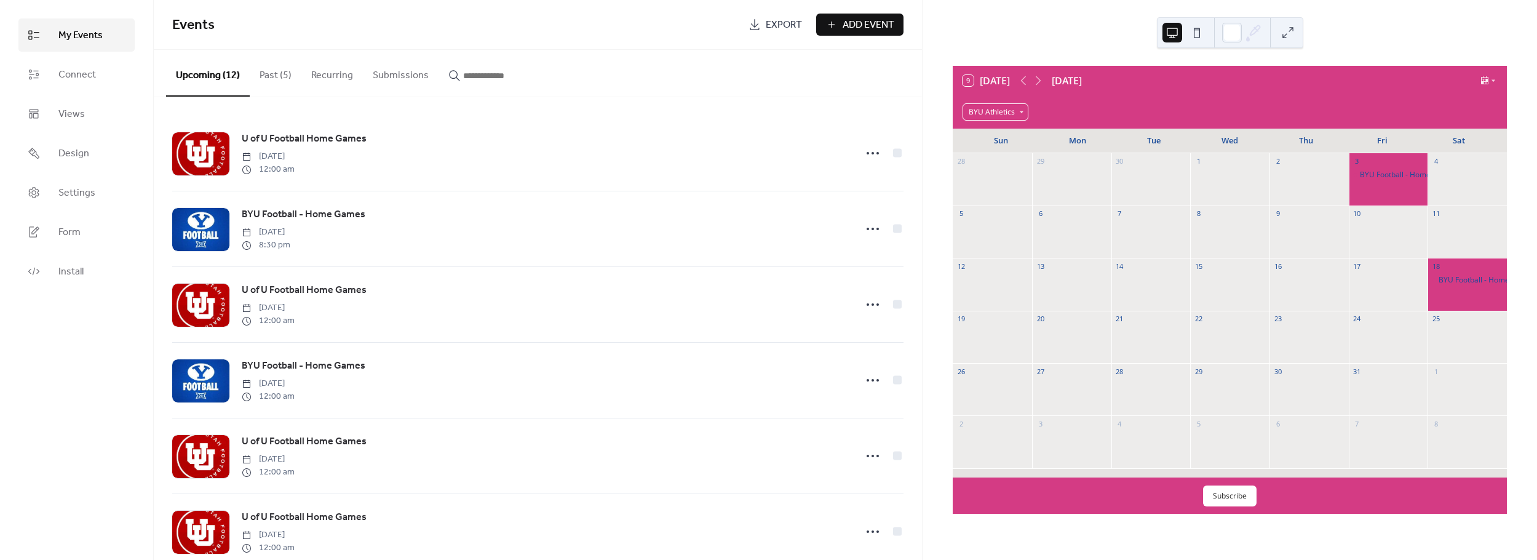
click at [1016, 111] on div "BYU Athletics" at bounding box center [996, 111] width 66 height 17
click at [988, 134] on span "Clear" at bounding box center [982, 132] width 19 height 11
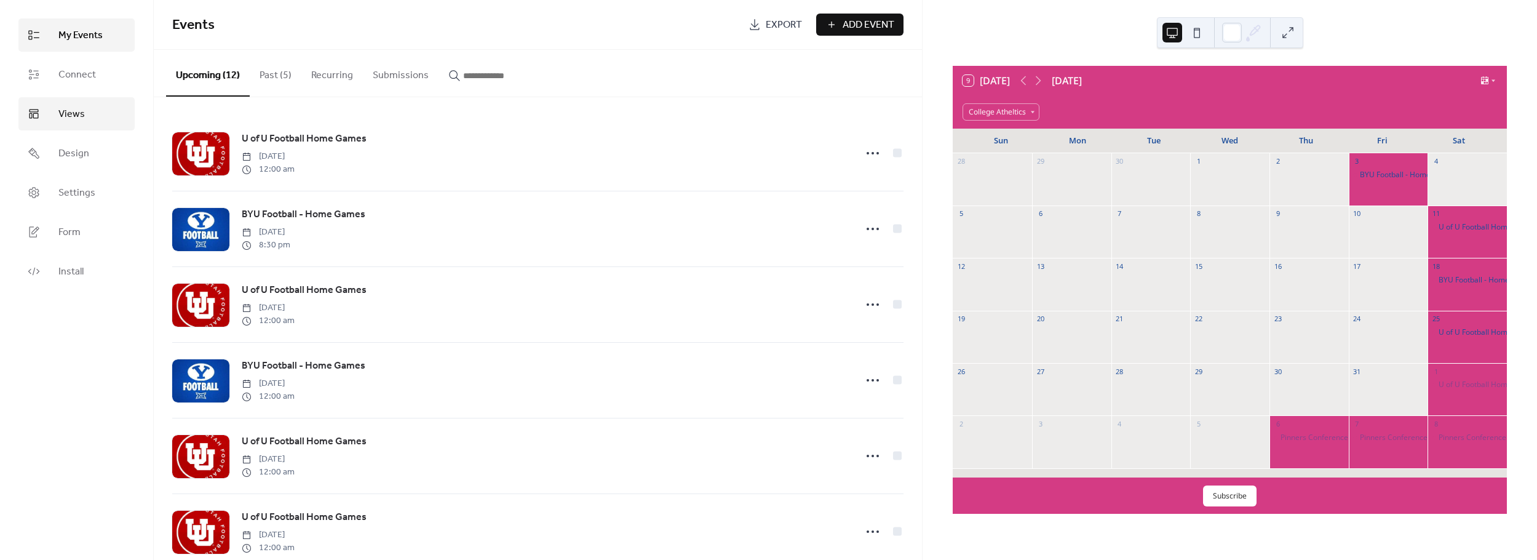
click at [74, 113] on span "Views" at bounding box center [71, 114] width 26 height 15
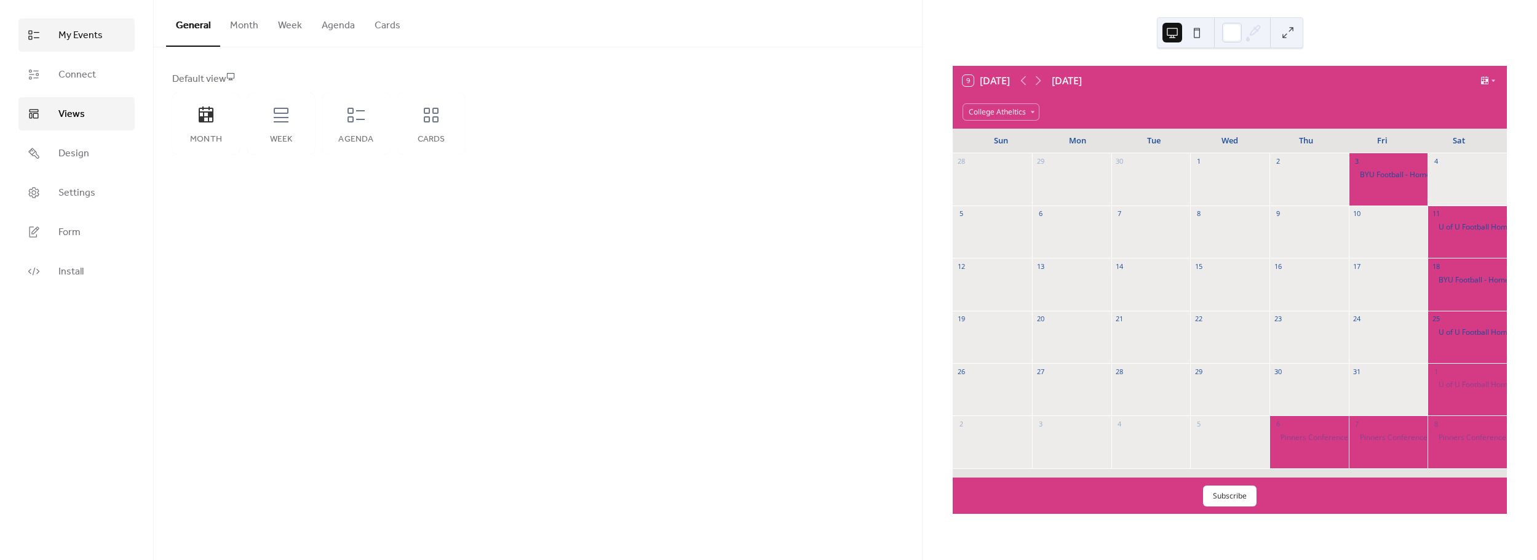
click at [85, 41] on span "My Events" at bounding box center [80, 35] width 44 height 15
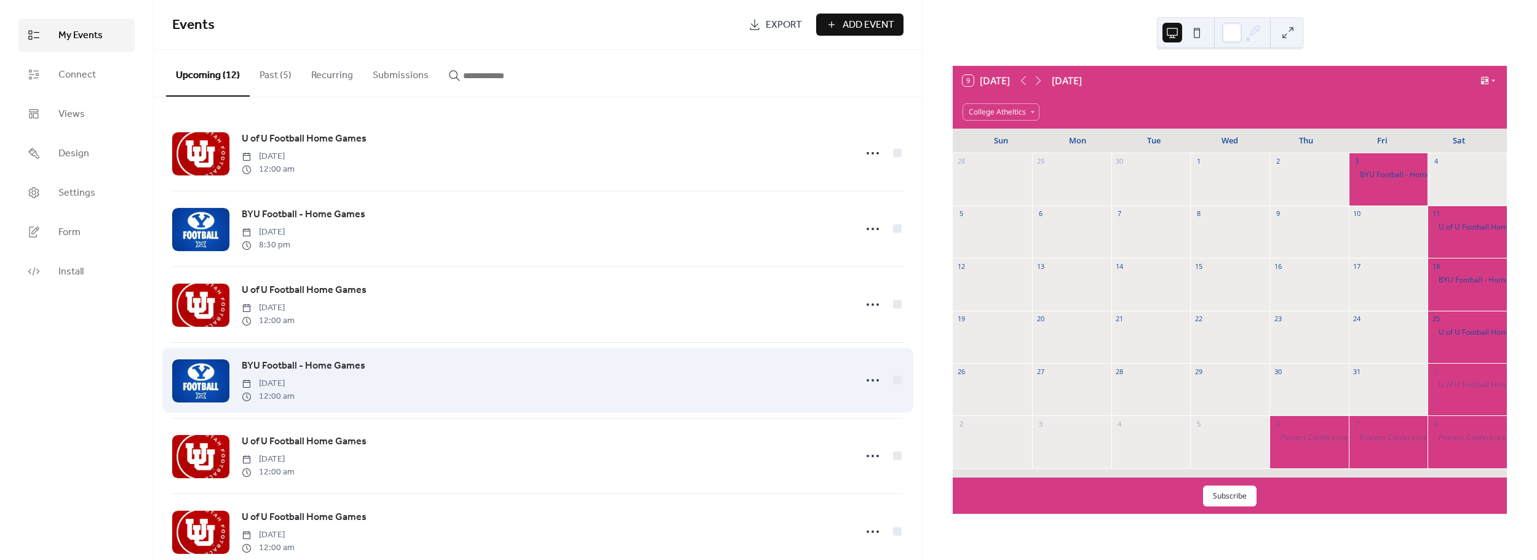
scroll to position [221, 0]
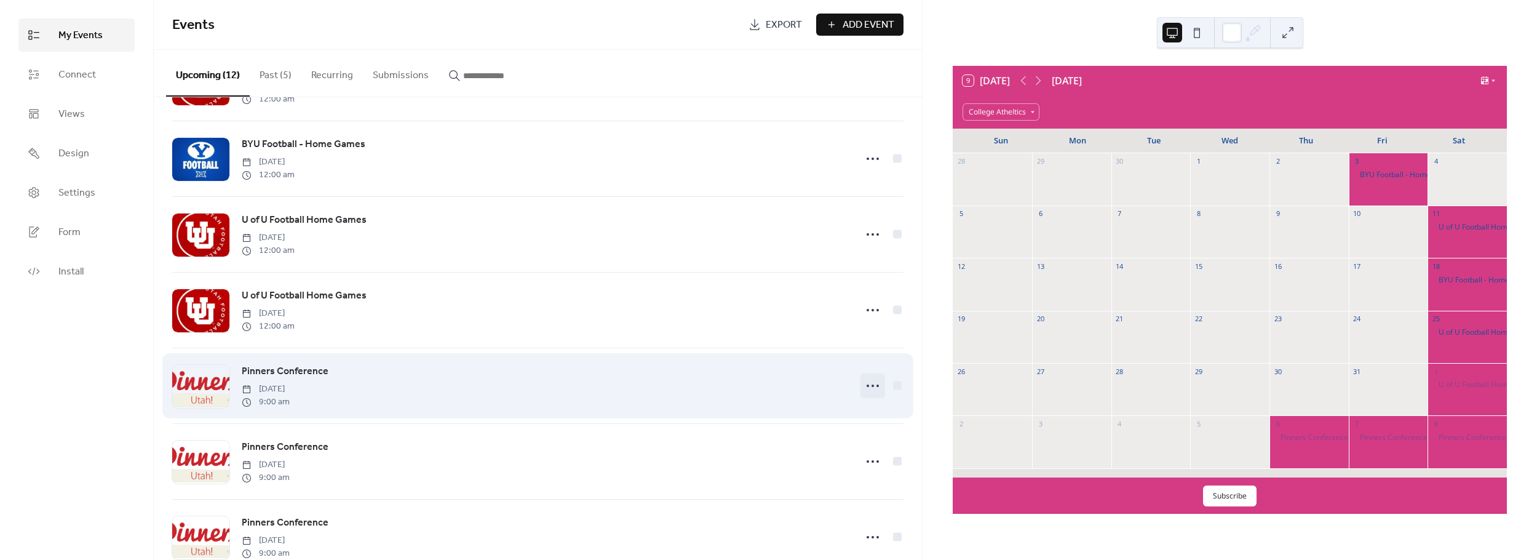
click at [872, 388] on icon at bounding box center [873, 386] width 20 height 20
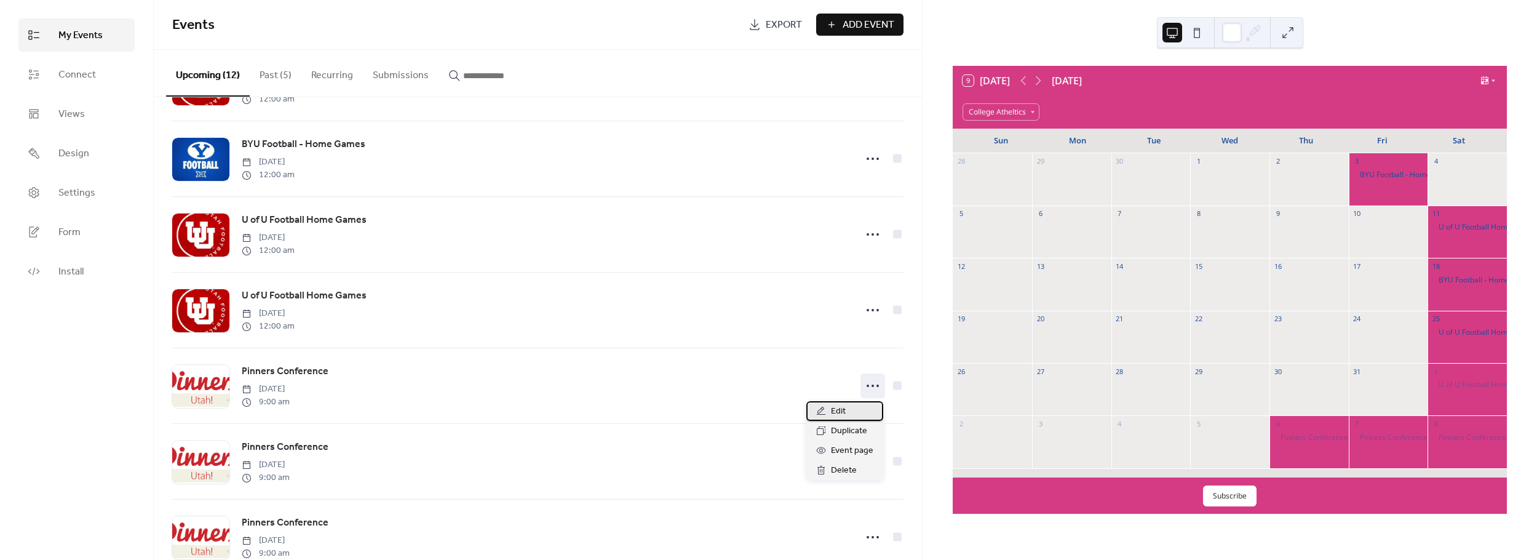
click at [837, 413] on span "Edit" at bounding box center [838, 411] width 15 height 15
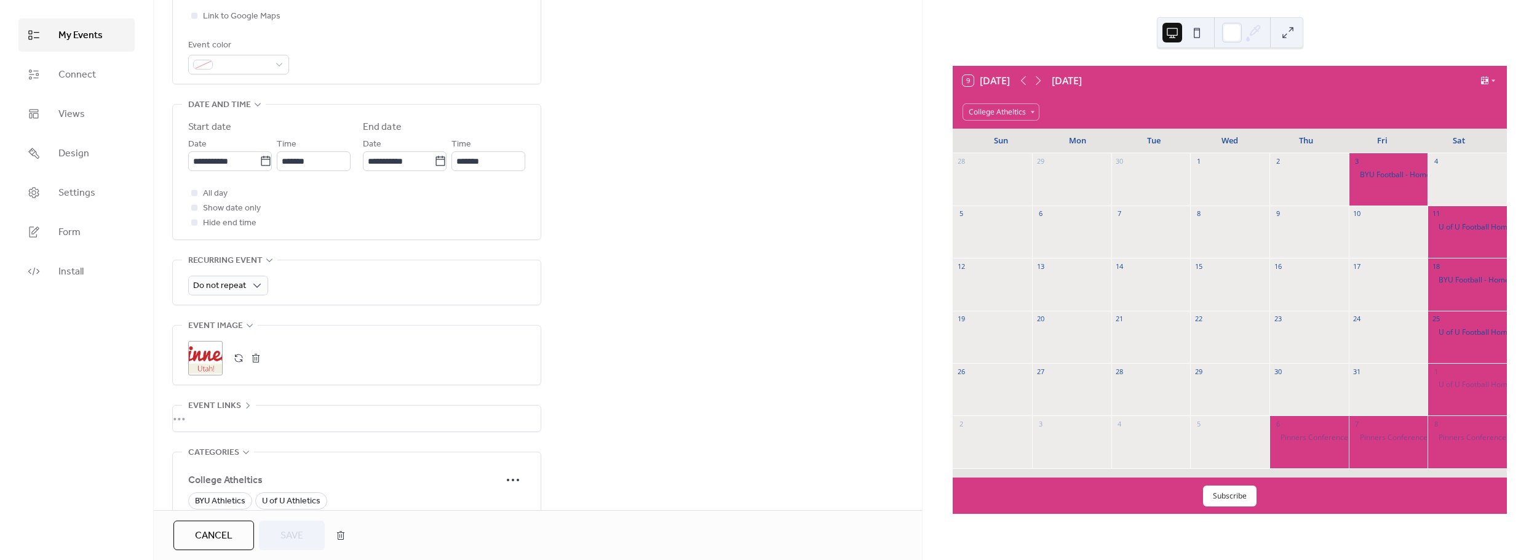
scroll to position [432, 0]
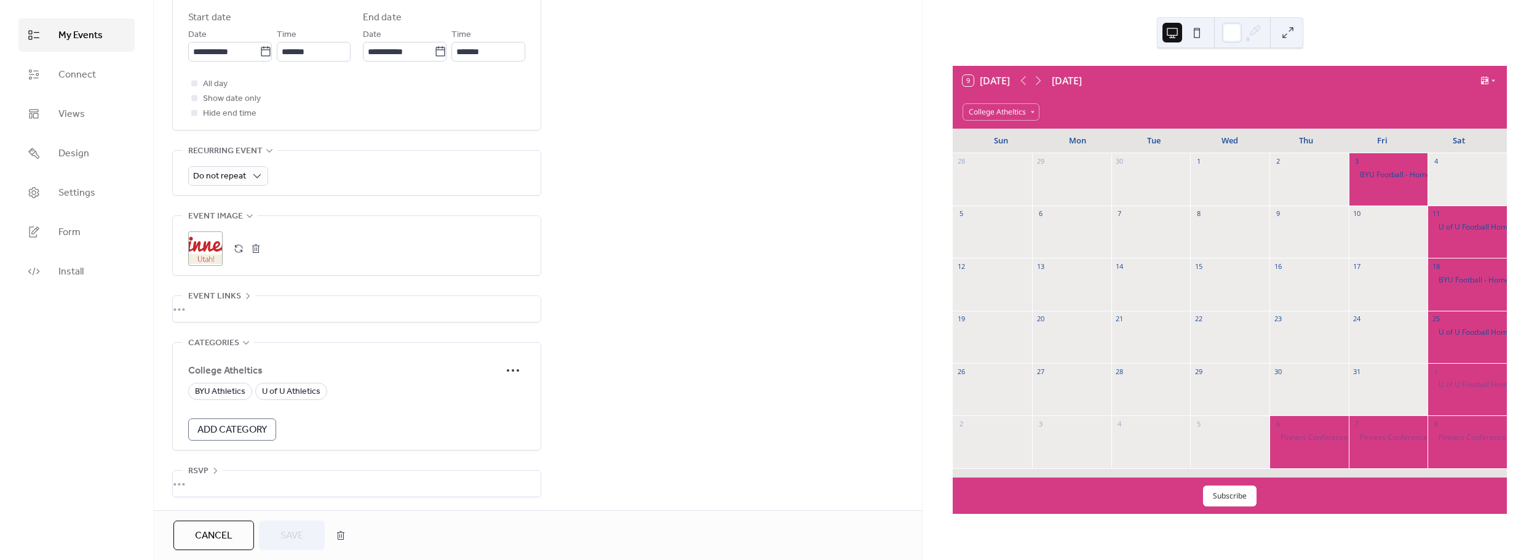
click at [219, 431] on span "Add Category" at bounding box center [232, 430] width 70 height 15
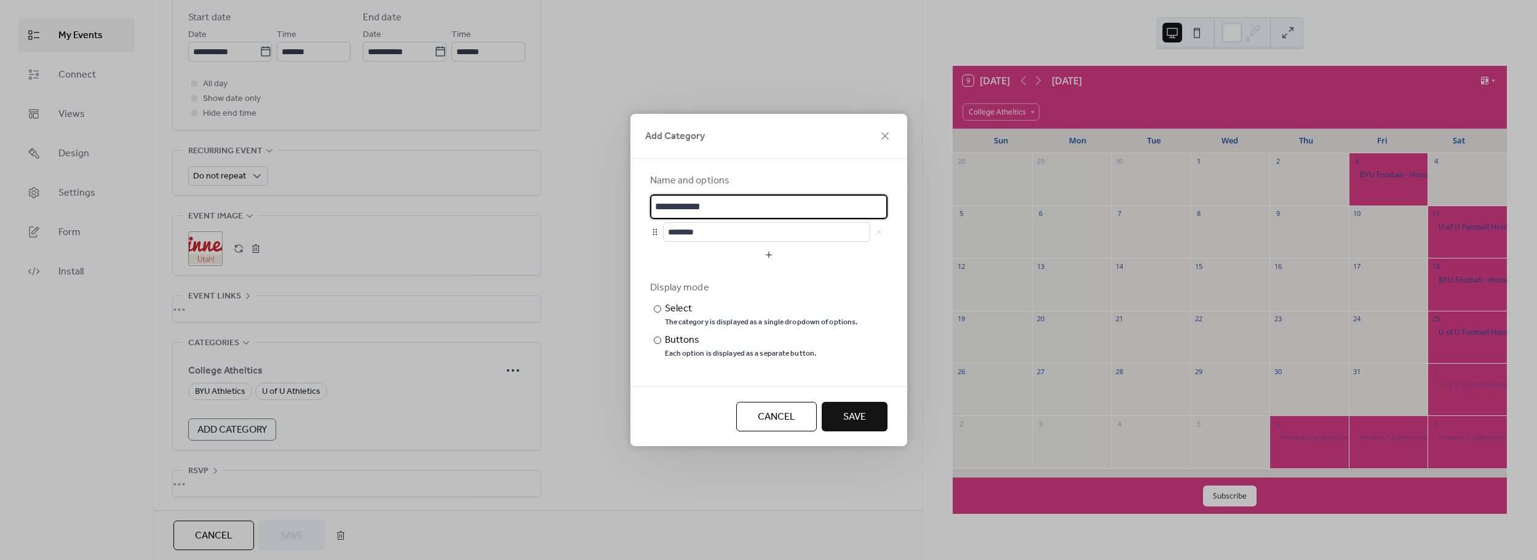
scroll to position [0, 0]
drag, startPoint x: 729, startPoint y: 205, endPoint x: 624, endPoint y: 208, distance: 104.6
click at [624, 208] on div "**********" at bounding box center [768, 280] width 1537 height 560
type input "**********"
click at [851, 418] on span "Save" at bounding box center [854, 417] width 23 height 15
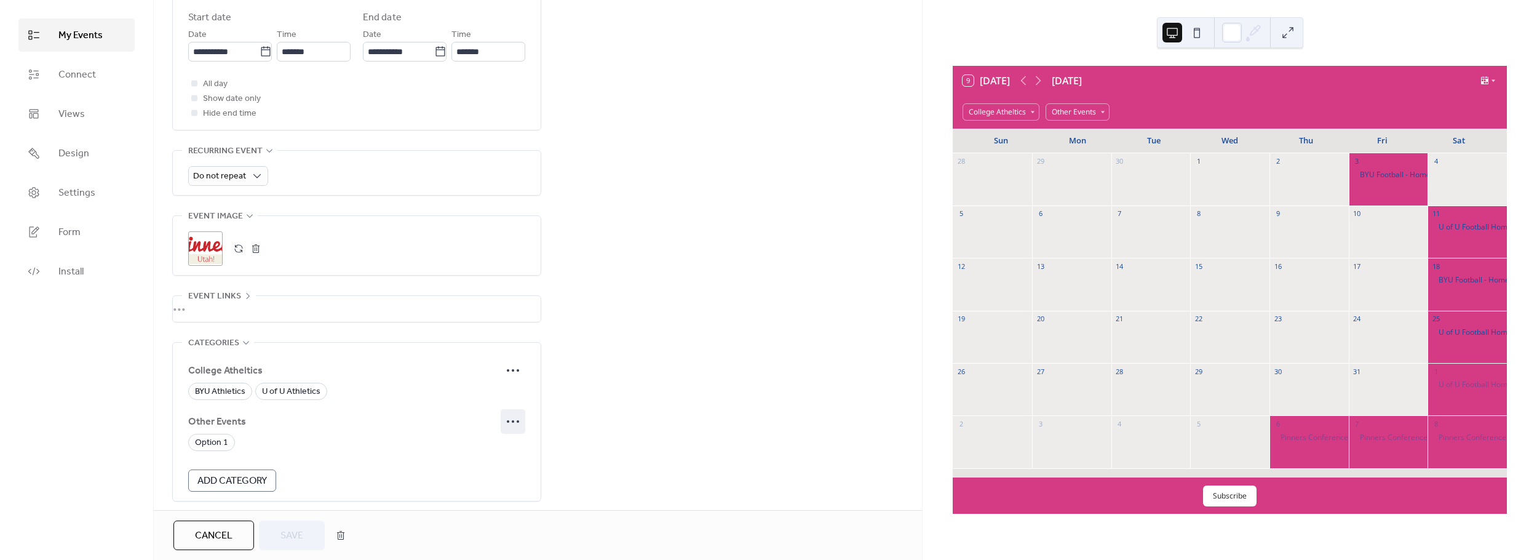
click at [514, 415] on icon at bounding box center [513, 422] width 20 height 20
click at [496, 439] on span "Edit" at bounding box center [498, 444] width 15 height 15
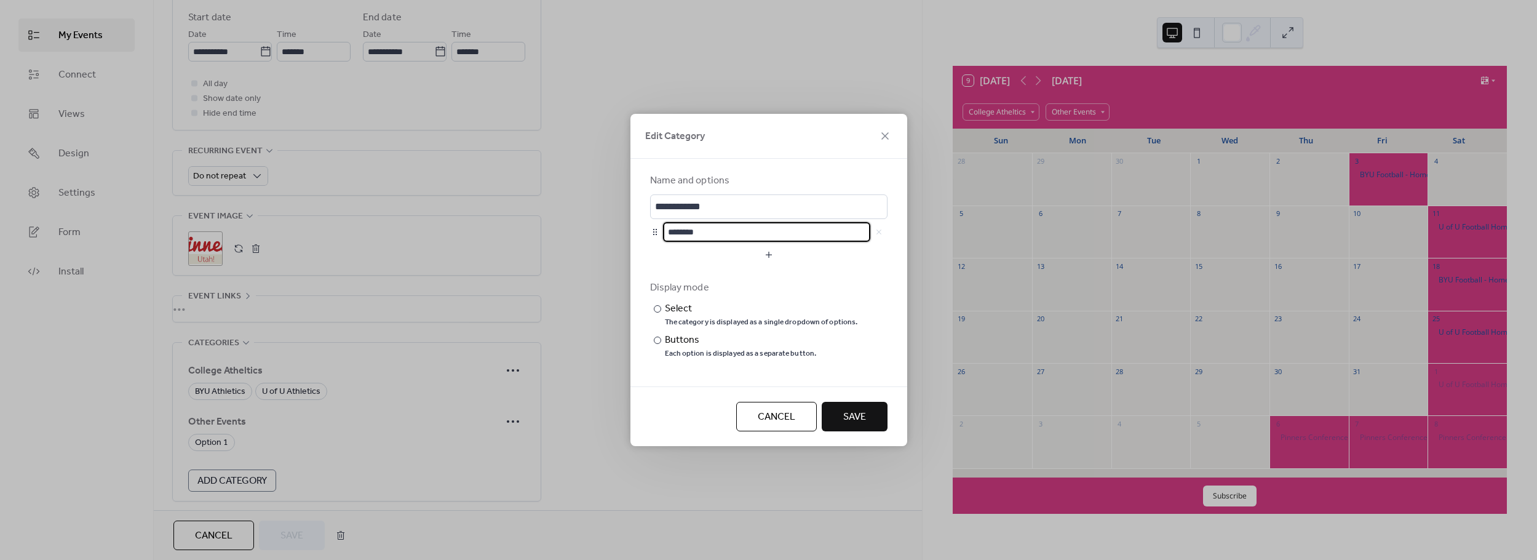
click at [694, 234] on input "********" at bounding box center [766, 232] width 207 height 20
type input "**********"
click at [768, 253] on button "button" at bounding box center [768, 255] width 237 height 20
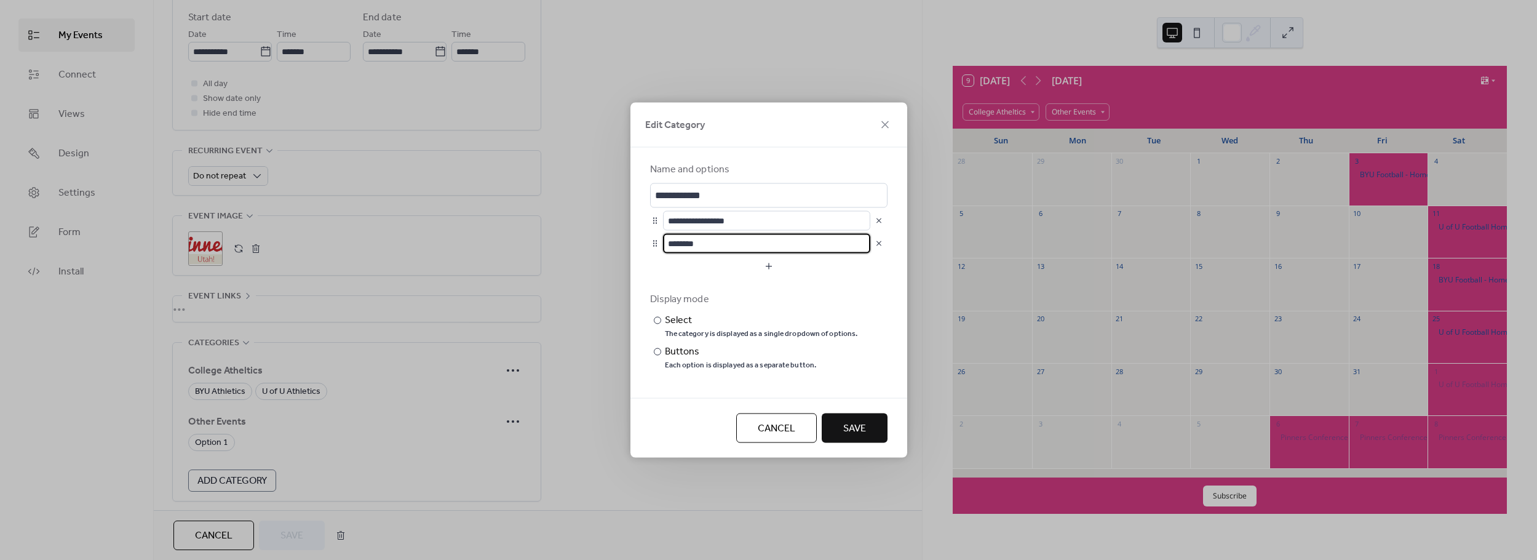
drag, startPoint x: 717, startPoint y: 244, endPoint x: 655, endPoint y: 241, distance: 61.6
click at [655, 241] on div "********" at bounding box center [768, 244] width 237 height 20
type input "**********"
click at [771, 268] on button "button" at bounding box center [768, 267] width 237 height 20
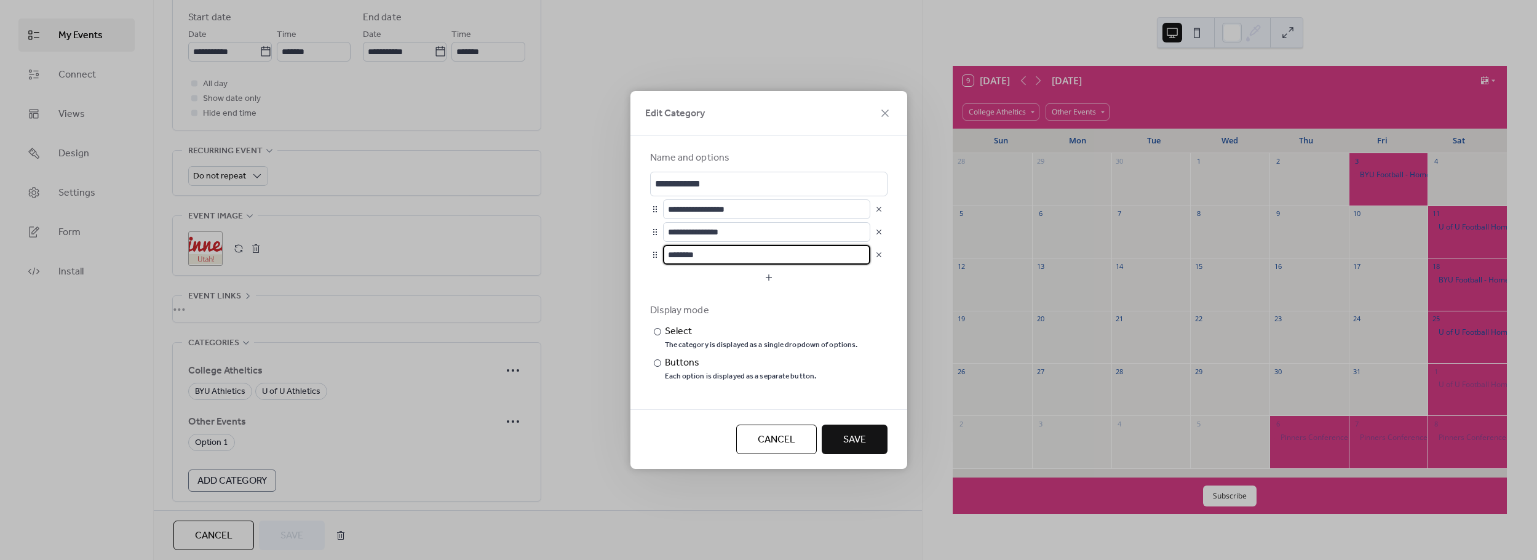
drag, startPoint x: 701, startPoint y: 253, endPoint x: 658, endPoint y: 252, distance: 42.5
click at [658, 252] on div "********" at bounding box center [768, 255] width 237 height 20
drag, startPoint x: 697, startPoint y: 255, endPoint x: 656, endPoint y: 256, distance: 41.2
click at [656, 256] on div "*****" at bounding box center [768, 255] width 237 height 20
type input "**********"
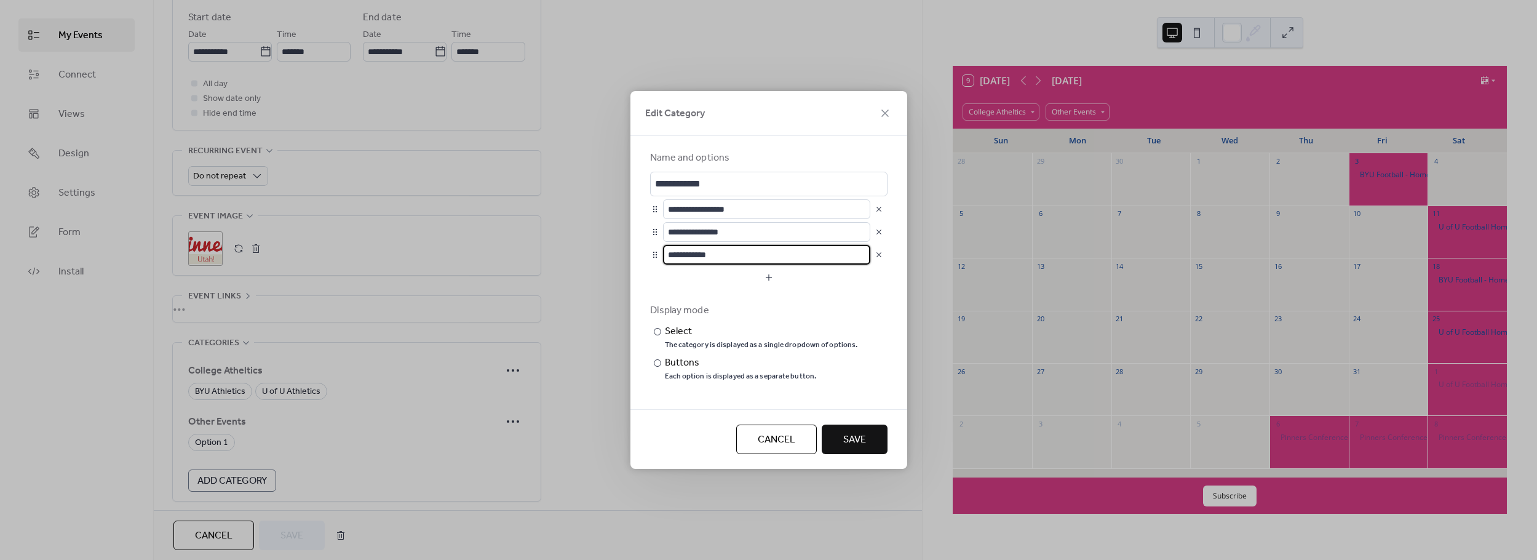
click at [847, 437] on span "Save" at bounding box center [854, 439] width 23 height 15
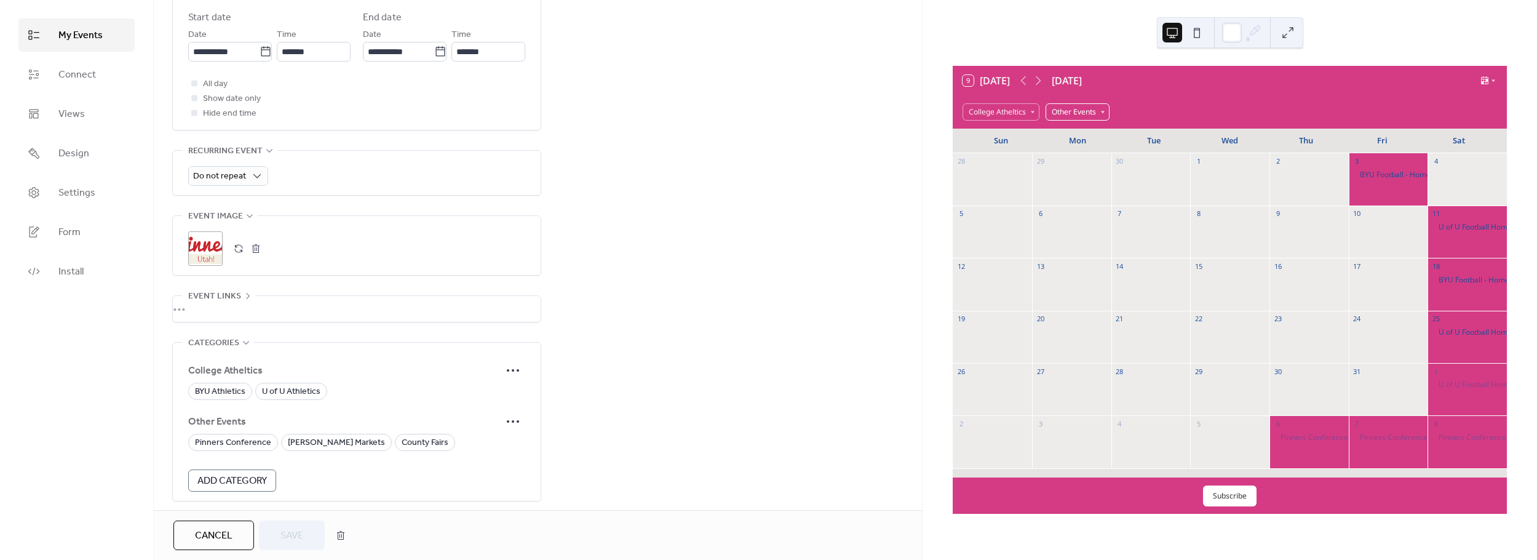
click at [1093, 112] on div "Other Events" at bounding box center [1078, 111] width 64 height 17
click at [1200, 99] on div "College Atheltics Other Events" at bounding box center [1230, 112] width 554 height 32
click at [686, 314] on div "**********" at bounding box center [538, 98] width 768 height 925
click at [235, 440] on span "Pinners Conference" at bounding box center [233, 443] width 76 height 15
click at [287, 535] on span "Save" at bounding box center [292, 535] width 23 height 15
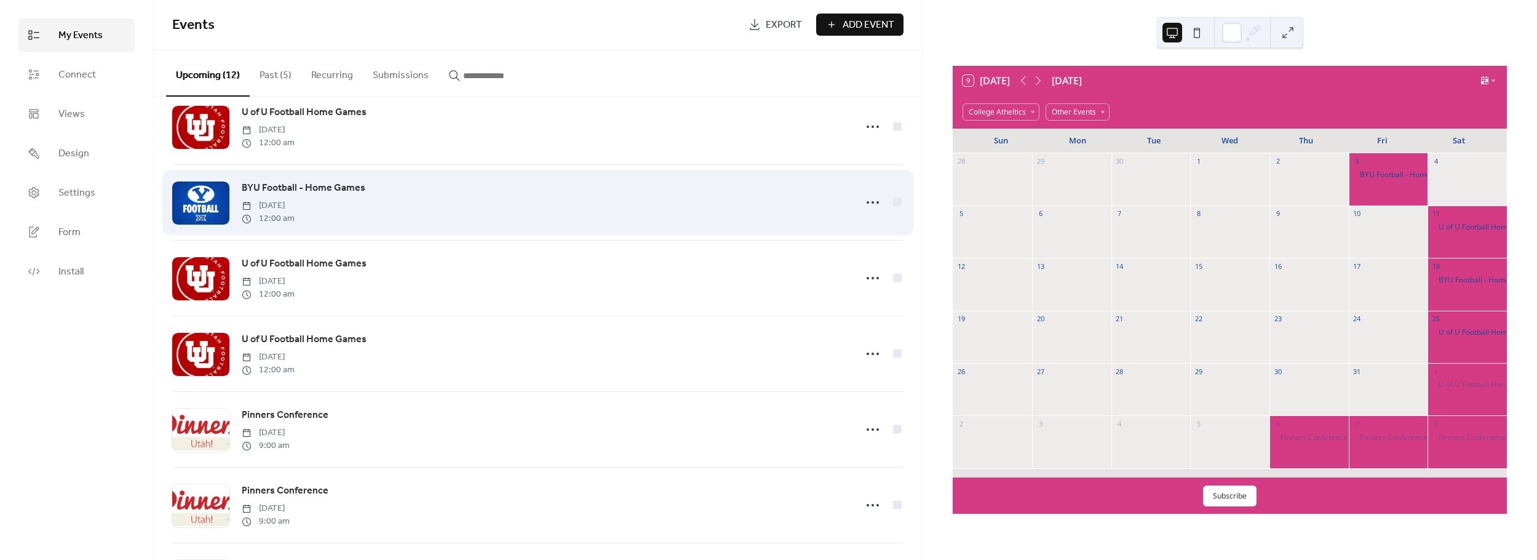
scroll to position [279, 0]
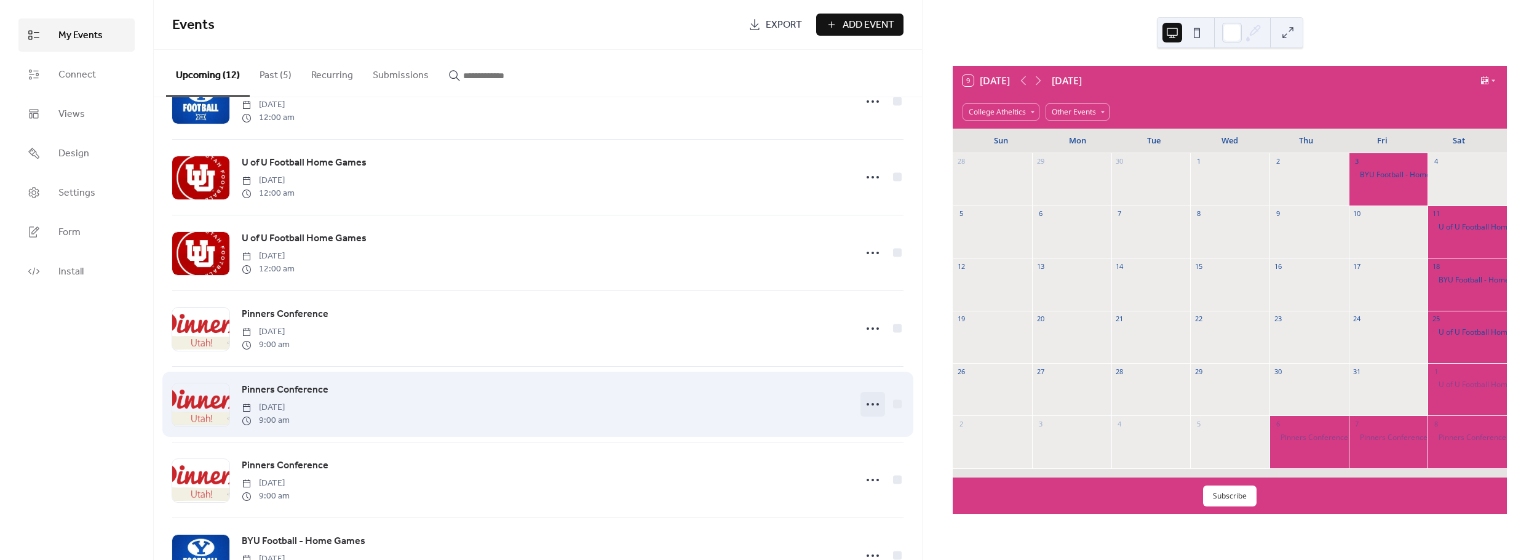
click at [870, 402] on icon at bounding box center [873, 404] width 20 height 20
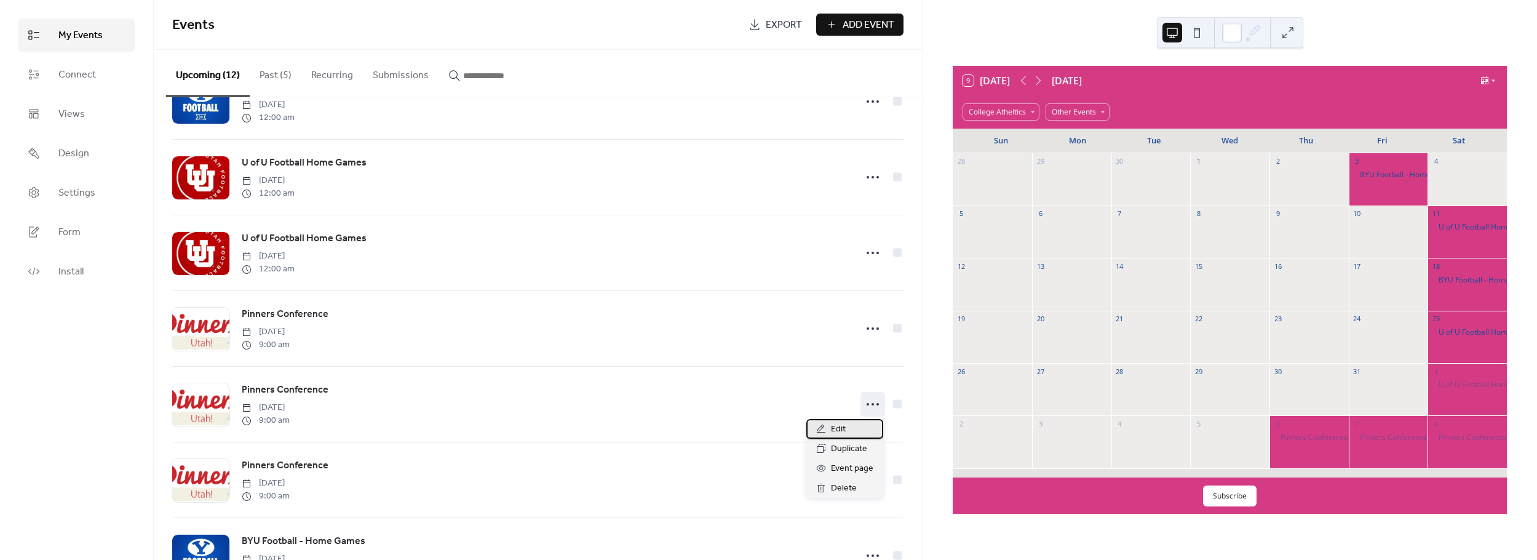
click at [869, 431] on div "Edit" at bounding box center [844, 429] width 77 height 20
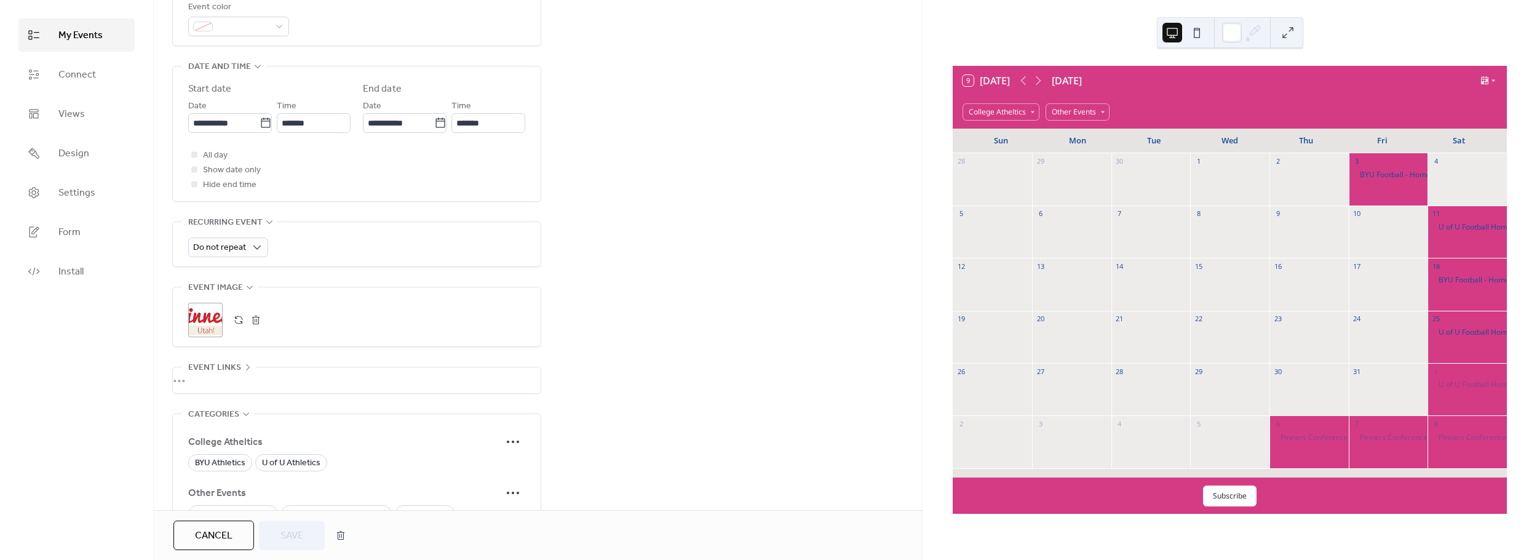
scroll to position [411, 0]
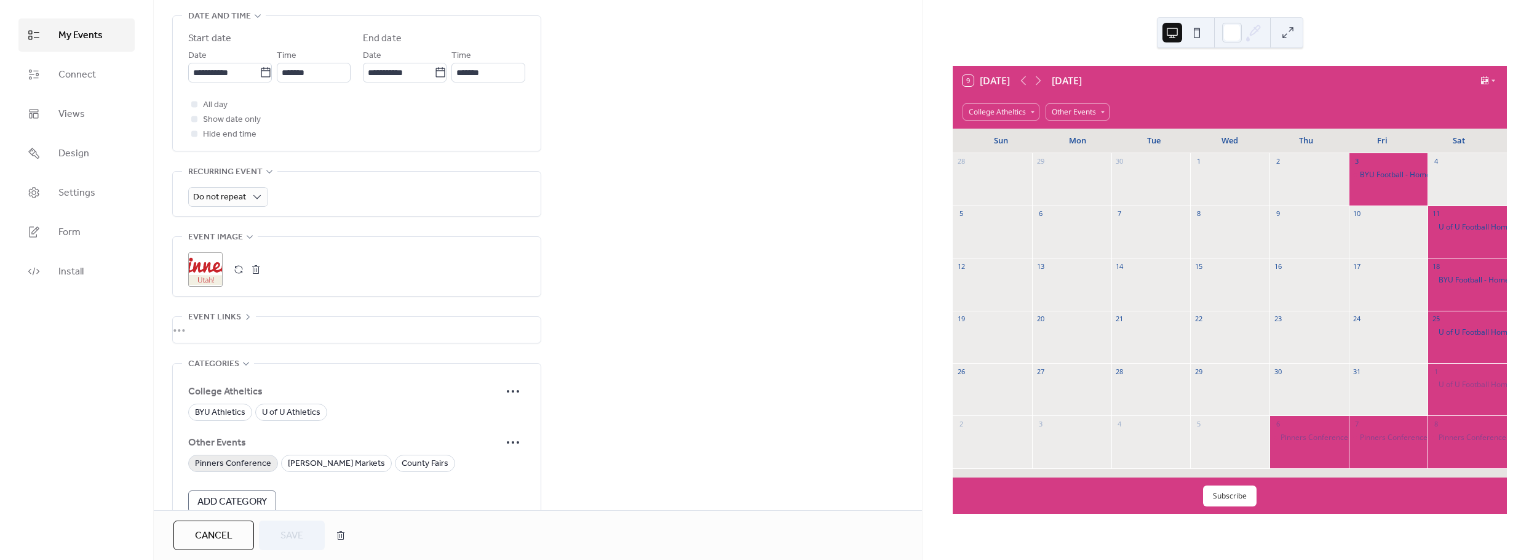
click at [235, 461] on span "Pinners Conference" at bounding box center [233, 463] width 76 height 15
click at [284, 541] on span "Save" at bounding box center [292, 535] width 23 height 15
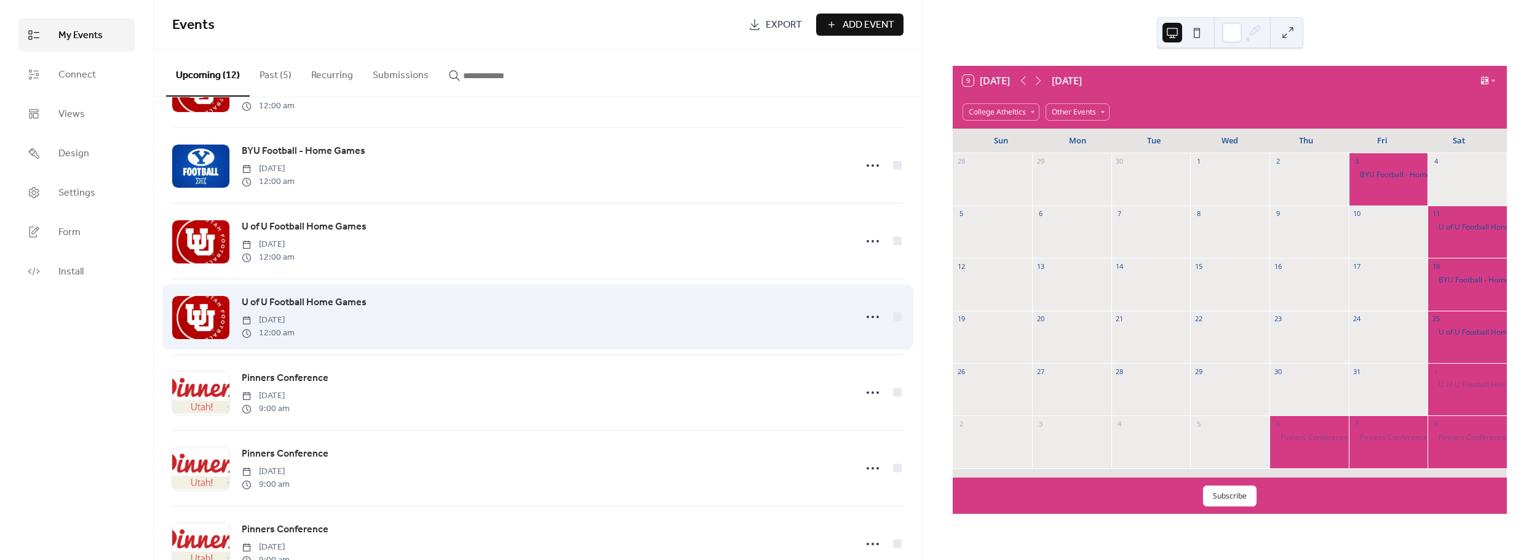
scroll to position [266, 0]
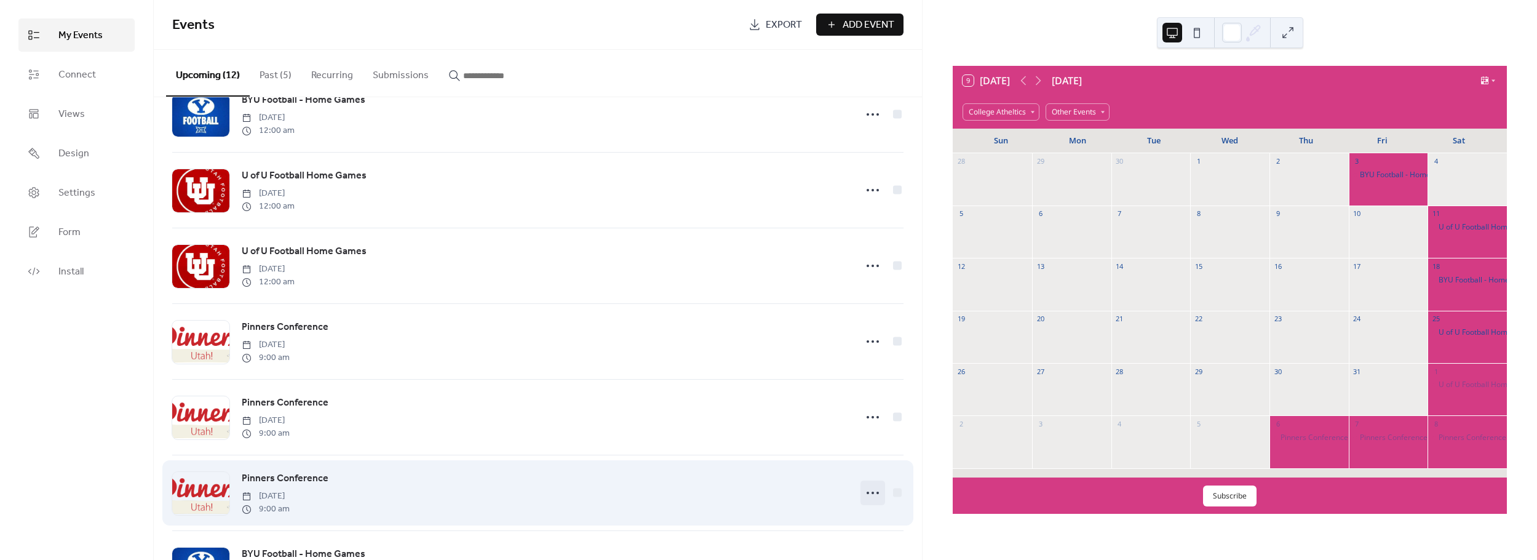
click at [863, 492] on icon at bounding box center [873, 493] width 20 height 20
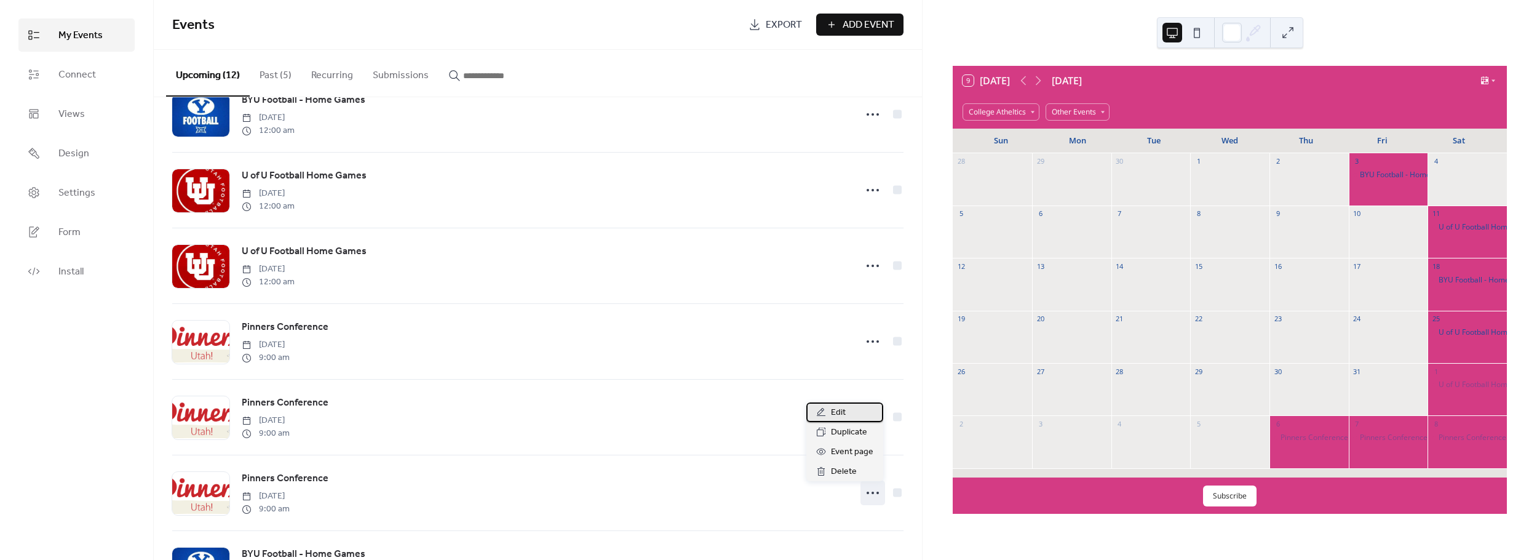
click at [832, 415] on span "Edit" at bounding box center [838, 412] width 15 height 15
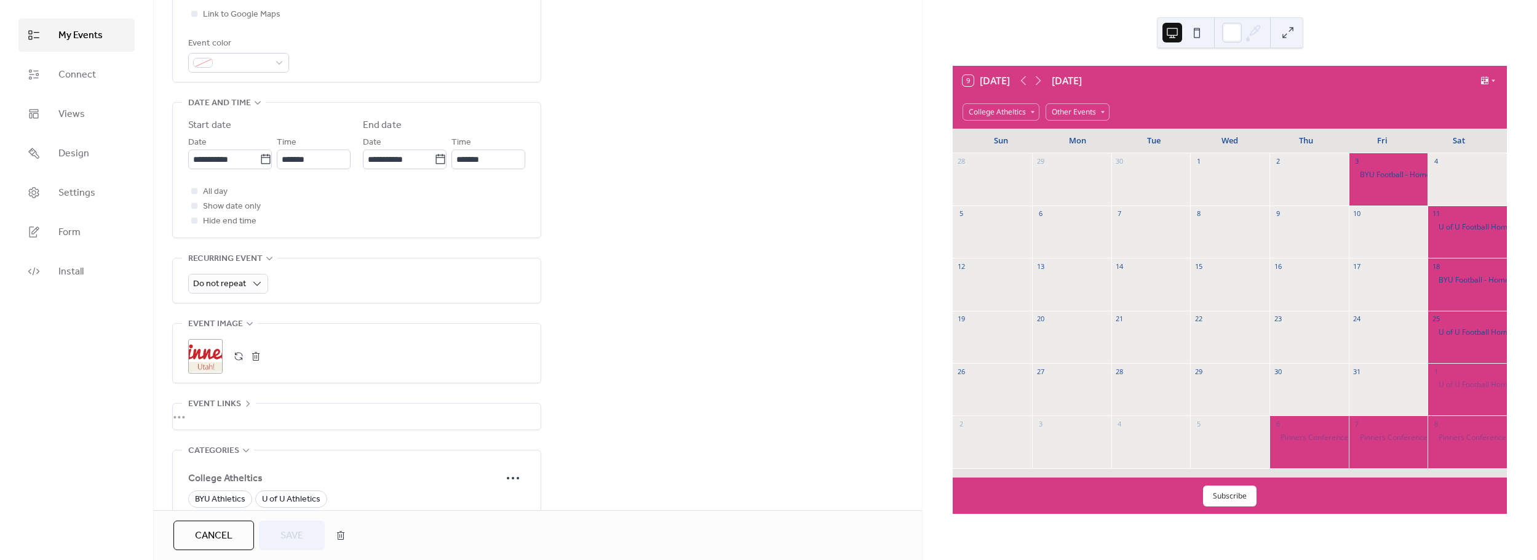
scroll to position [426, 0]
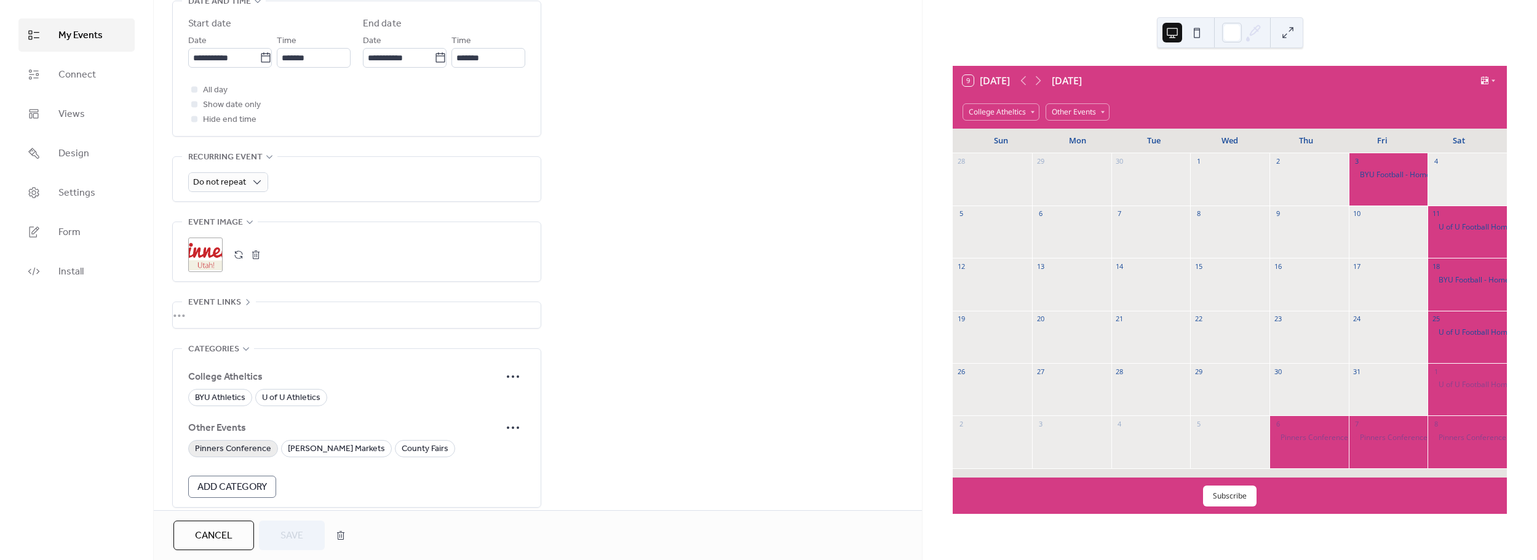
click at [252, 447] on span "Pinners Conference" at bounding box center [233, 449] width 76 height 15
click at [297, 536] on span "Save" at bounding box center [292, 535] width 23 height 15
